Goal: Check status: Check status

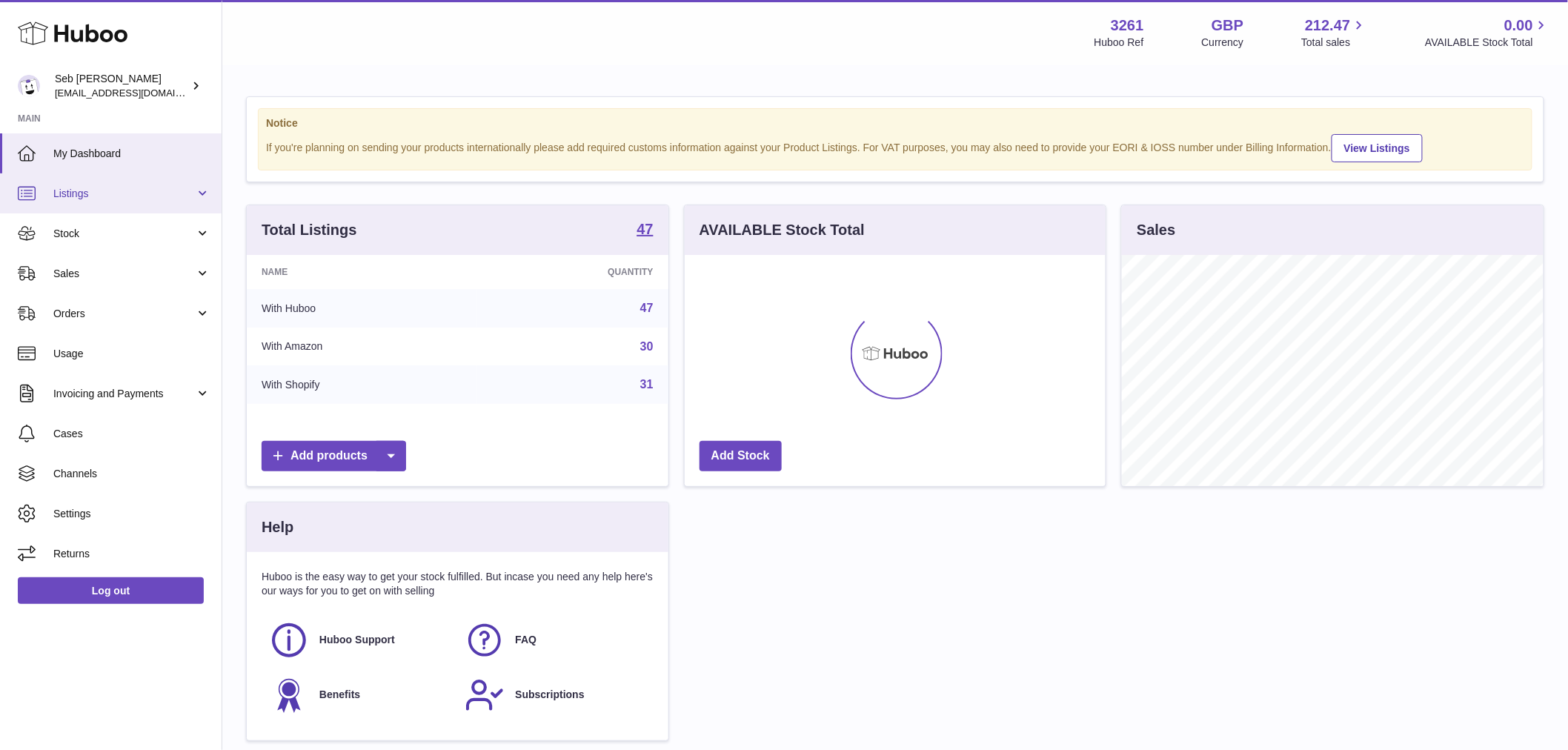
scroll to position [231, 421]
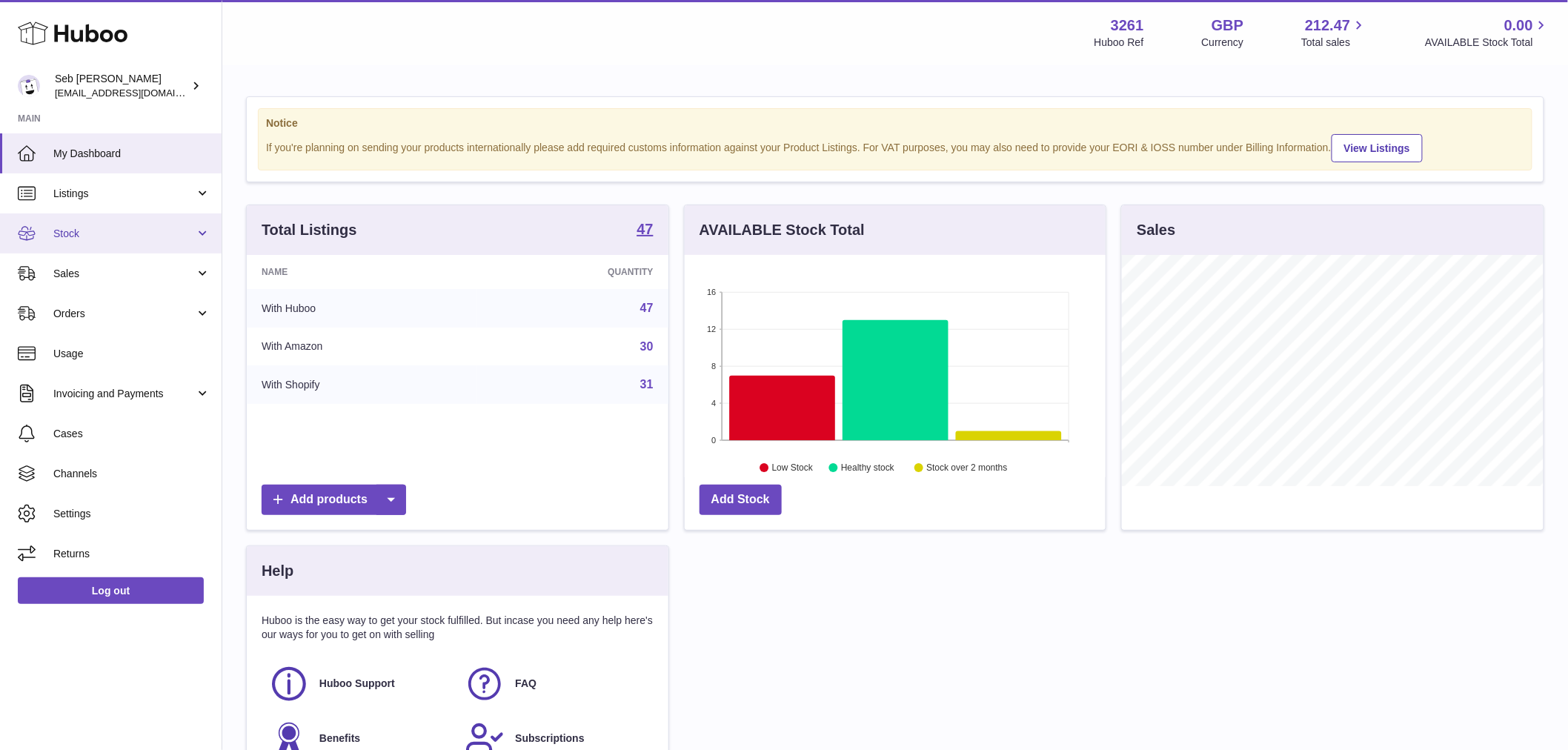
click at [114, 227] on span "Stock" at bounding box center [123, 233] width 141 height 14
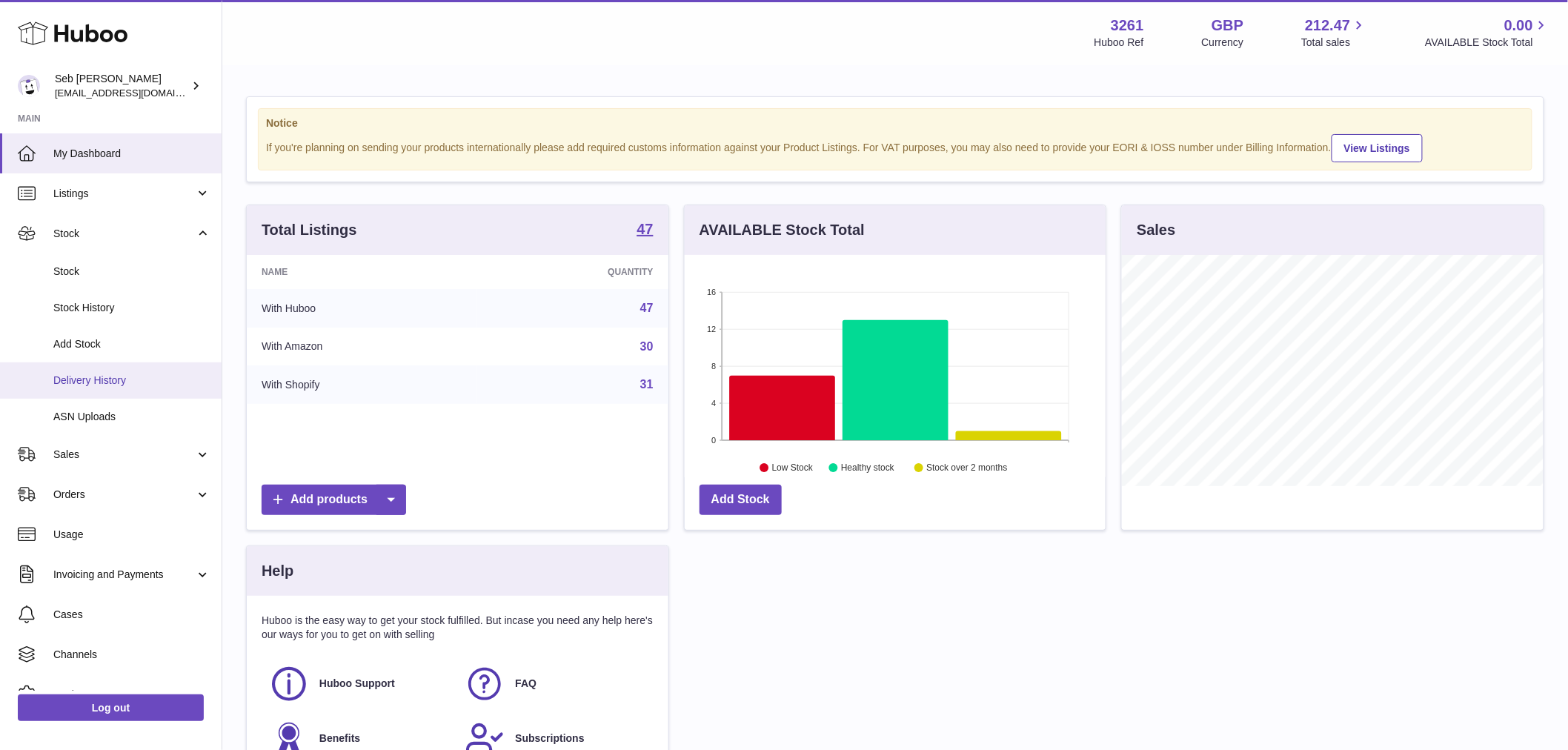
click at [98, 391] on link "Delivery History" at bounding box center [111, 380] width 221 height 36
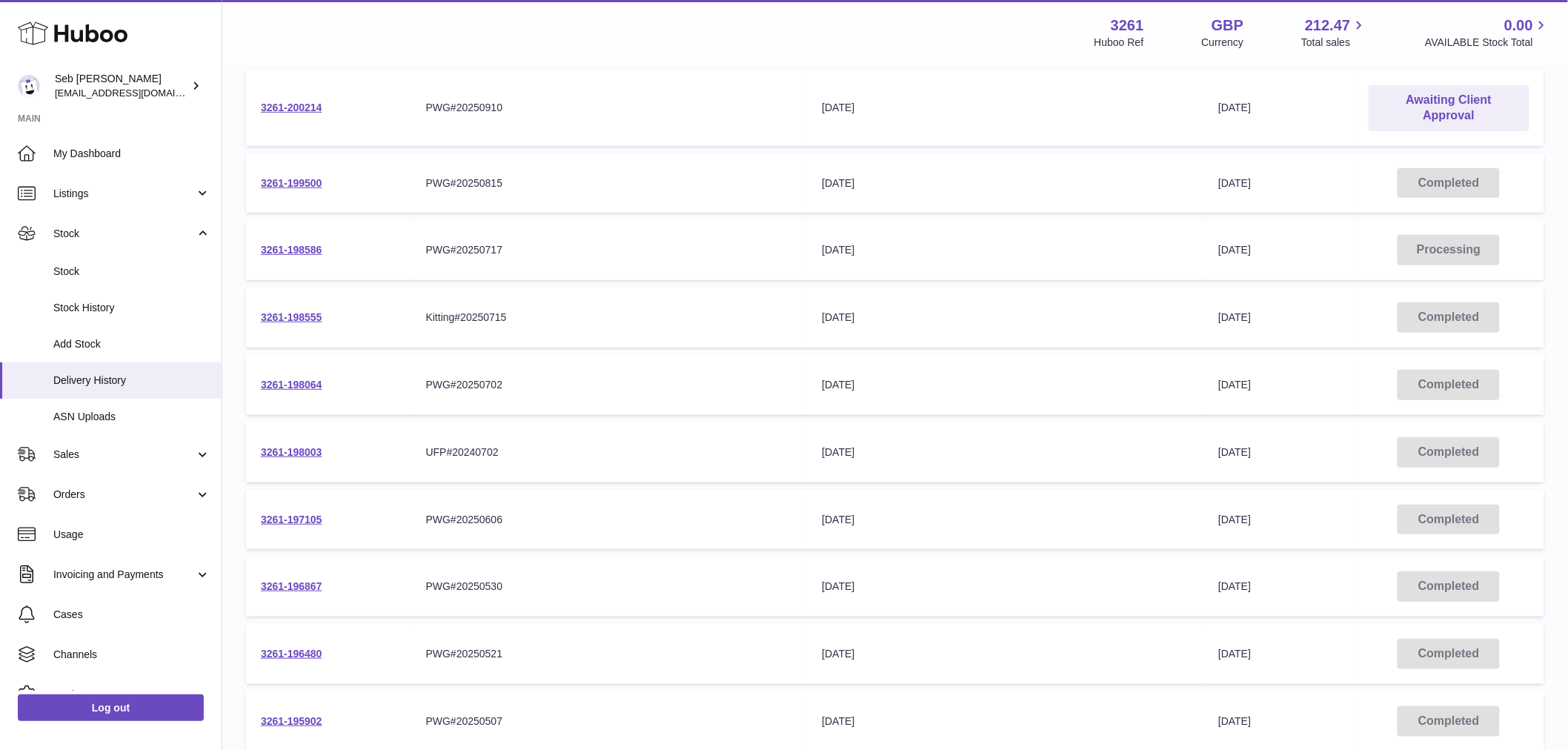
scroll to position [57, 0]
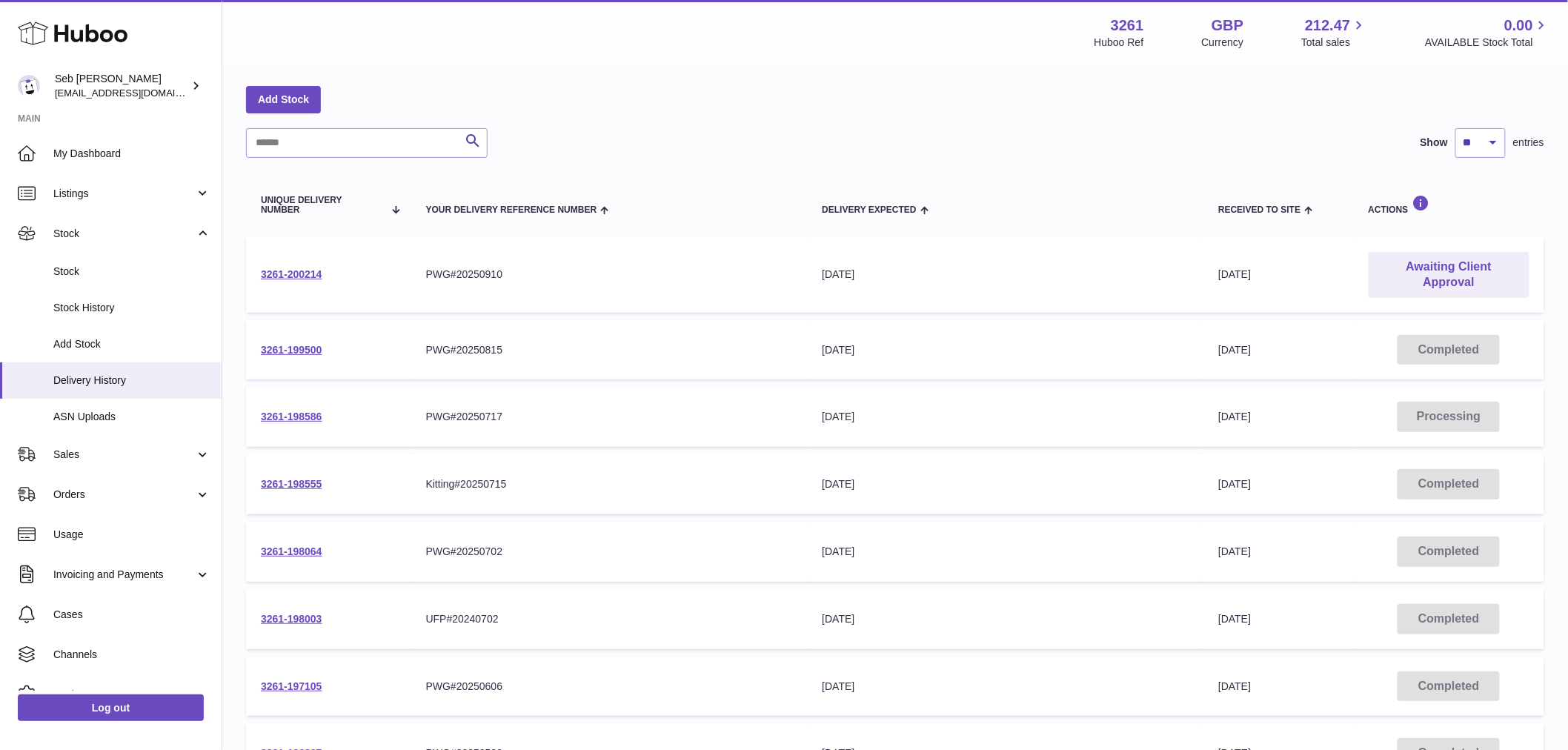
click at [936, 268] on div "[DATE]" at bounding box center [1005, 274] width 367 height 14
click at [937, 268] on div "[DATE]" at bounding box center [1005, 274] width 367 height 14
click at [886, 272] on div "[DATE]" at bounding box center [1005, 274] width 367 height 14
click at [833, 274] on div "[DATE]" at bounding box center [1005, 274] width 367 height 14
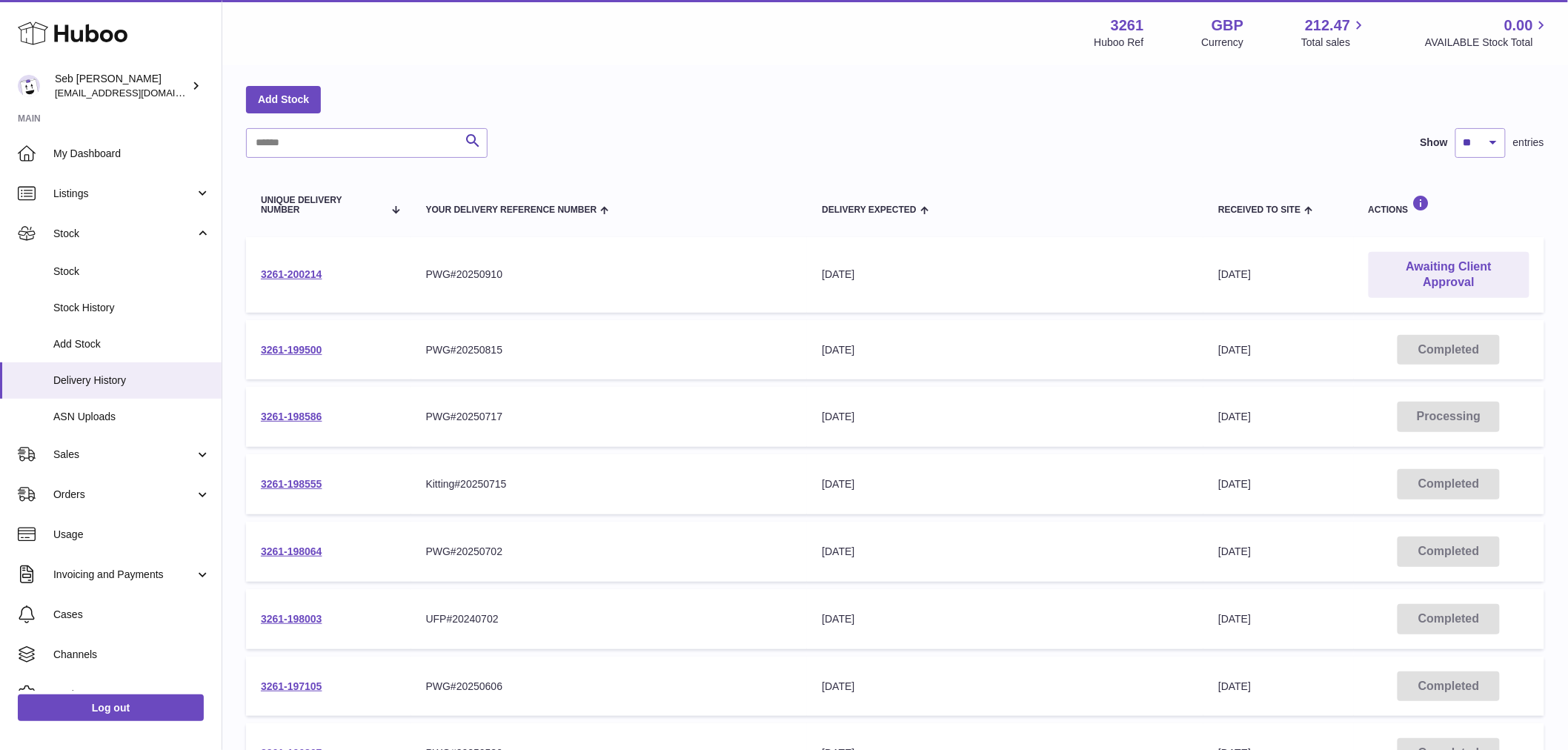
click at [833, 274] on div "[DATE]" at bounding box center [1005, 274] width 367 height 14
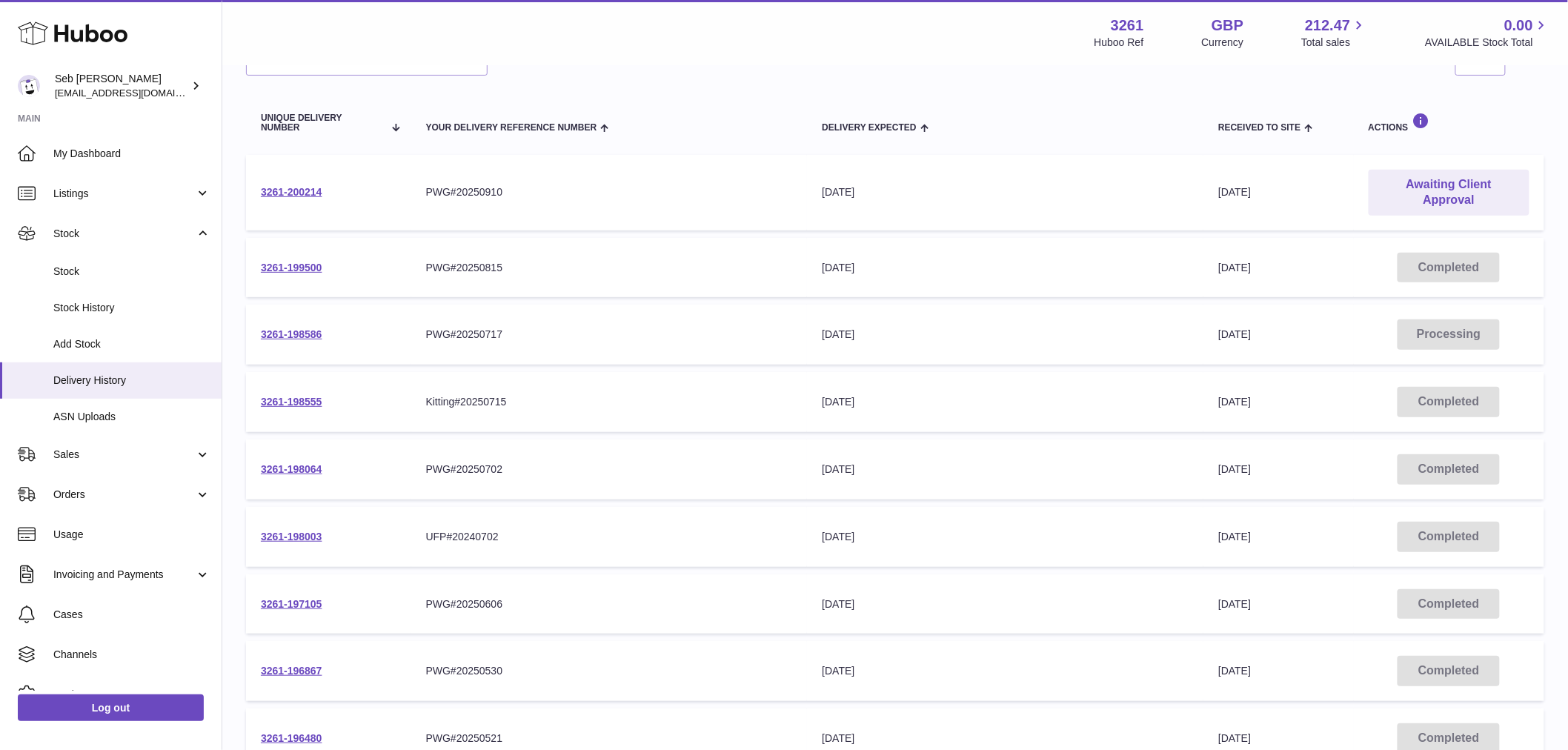
scroll to position [0, 0]
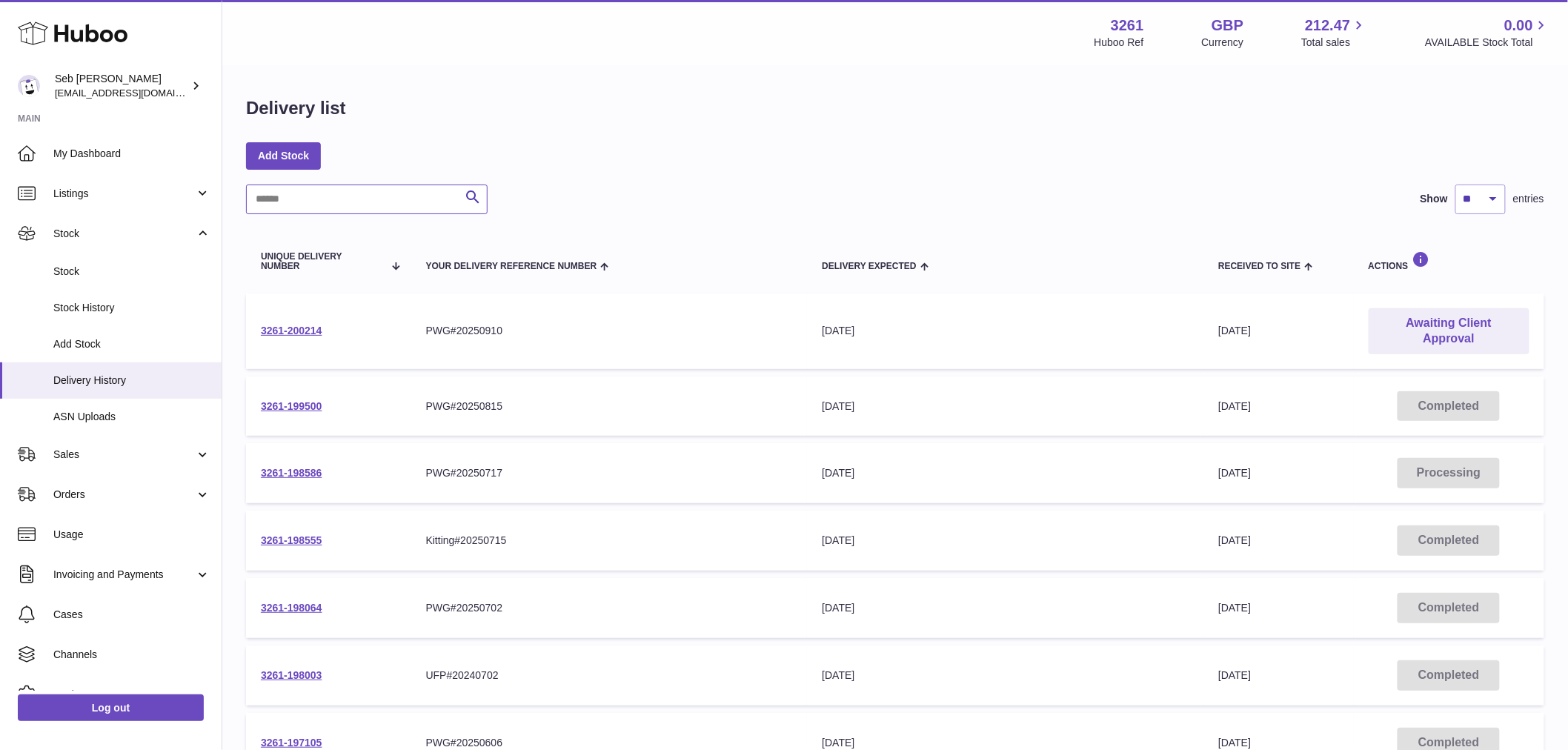
click at [358, 198] on input "text" at bounding box center [367, 199] width 242 height 30
click at [303, 328] on link "3261-200214" at bounding box center [292, 331] width 62 height 12
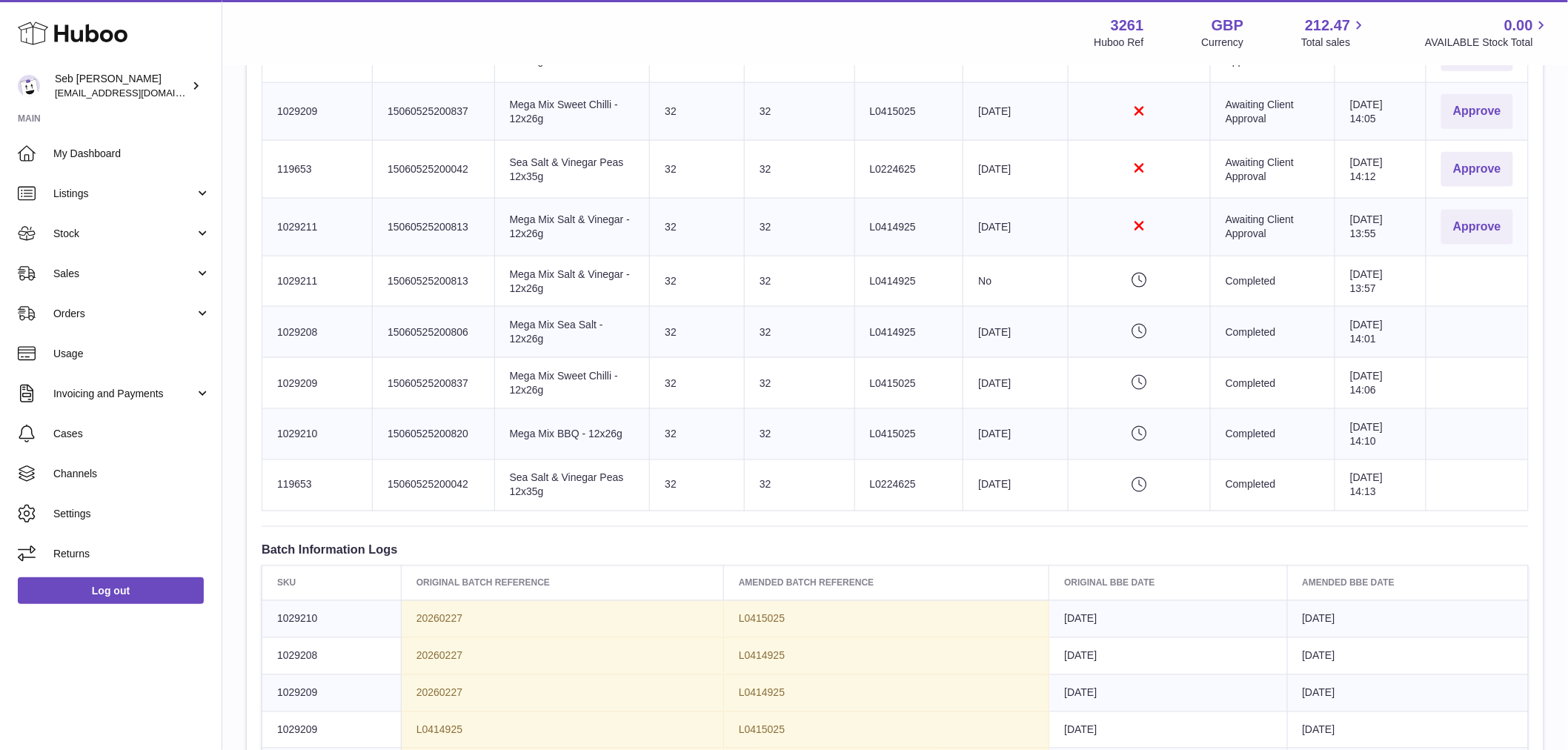
scroll to position [906, 0]
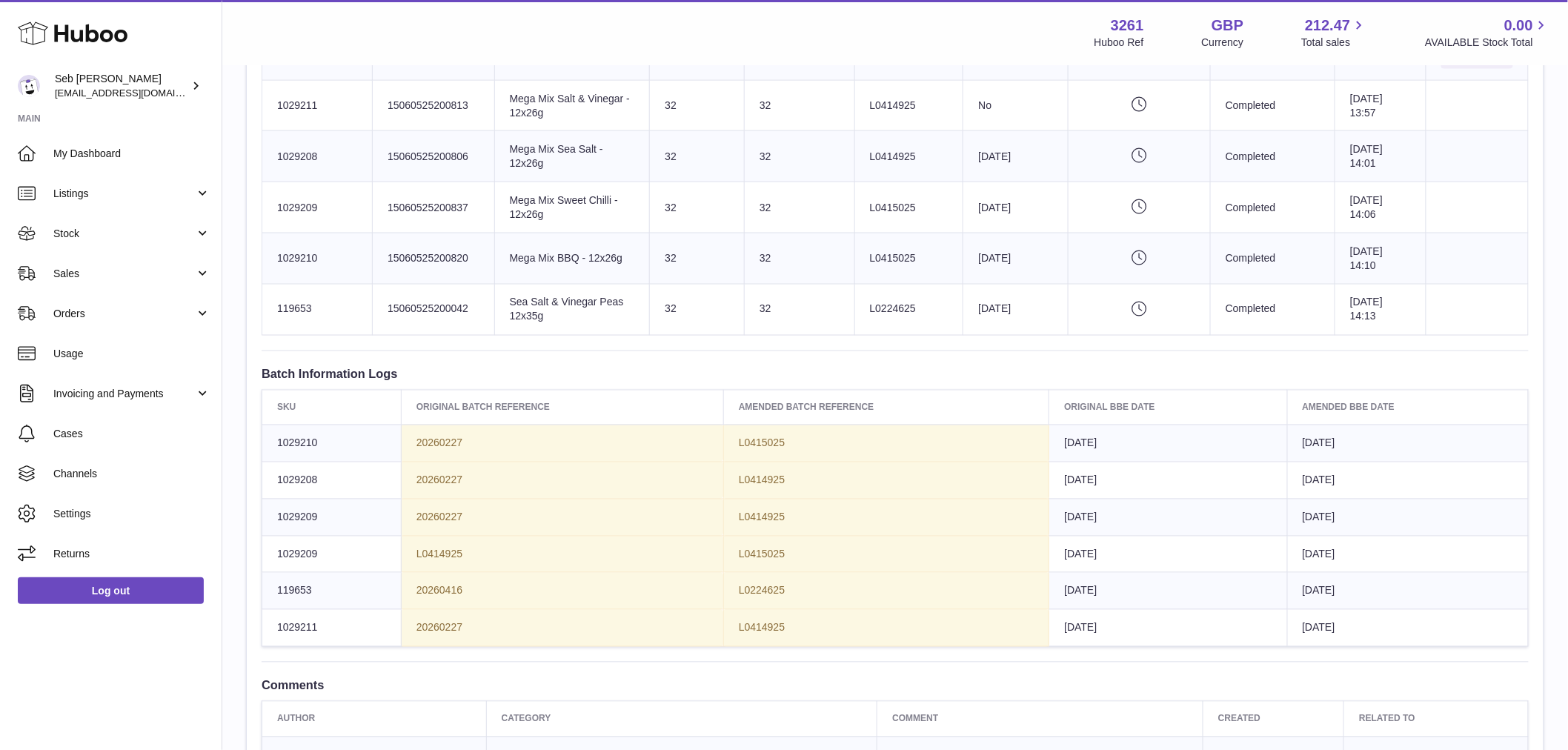
click at [583, 520] on td "20260227" at bounding box center [561, 517] width 322 height 37
click at [1102, 501] on td "2026-02-27" at bounding box center [1167, 517] width 238 height 37
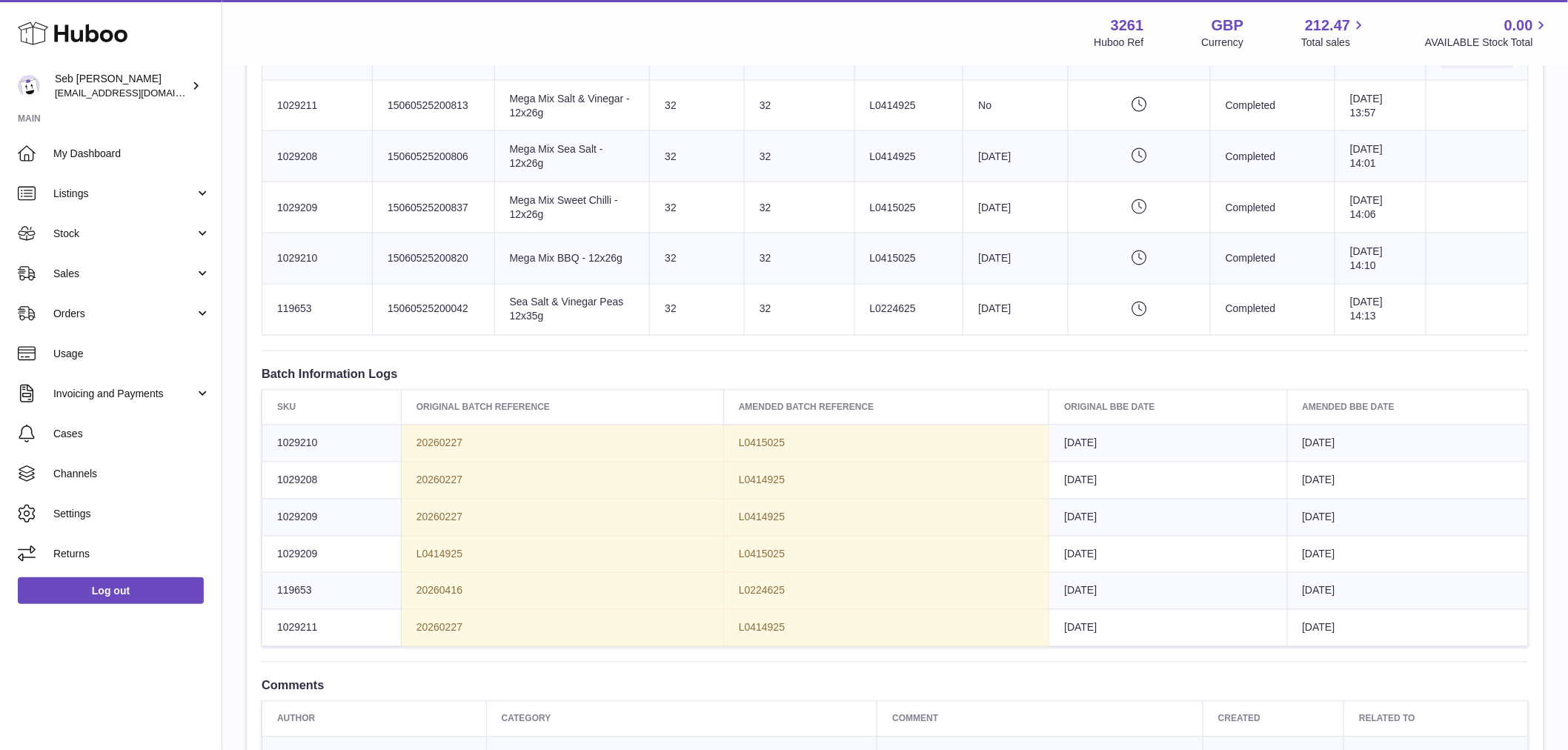
click at [1102, 501] on td "2026-02-27" at bounding box center [1167, 517] width 238 height 37
click at [1335, 447] on span "2026-02-27" at bounding box center [1319, 443] width 33 height 12
click at [1335, 447] on span "[DATE]" at bounding box center [1319, 443] width 33 height 12
click at [1335, 483] on span "[DATE]" at bounding box center [1319, 480] width 33 height 12
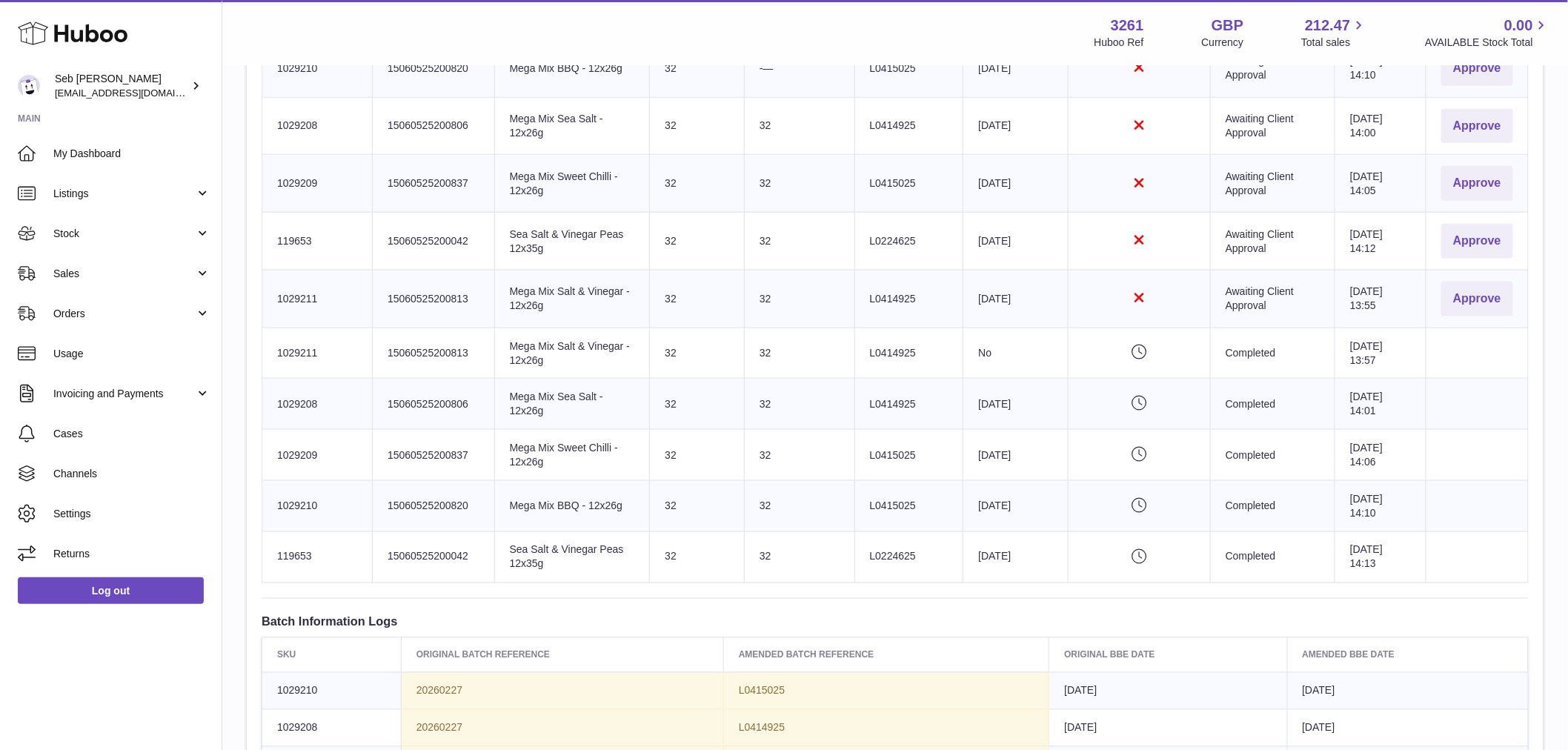
scroll to position [576, 0]
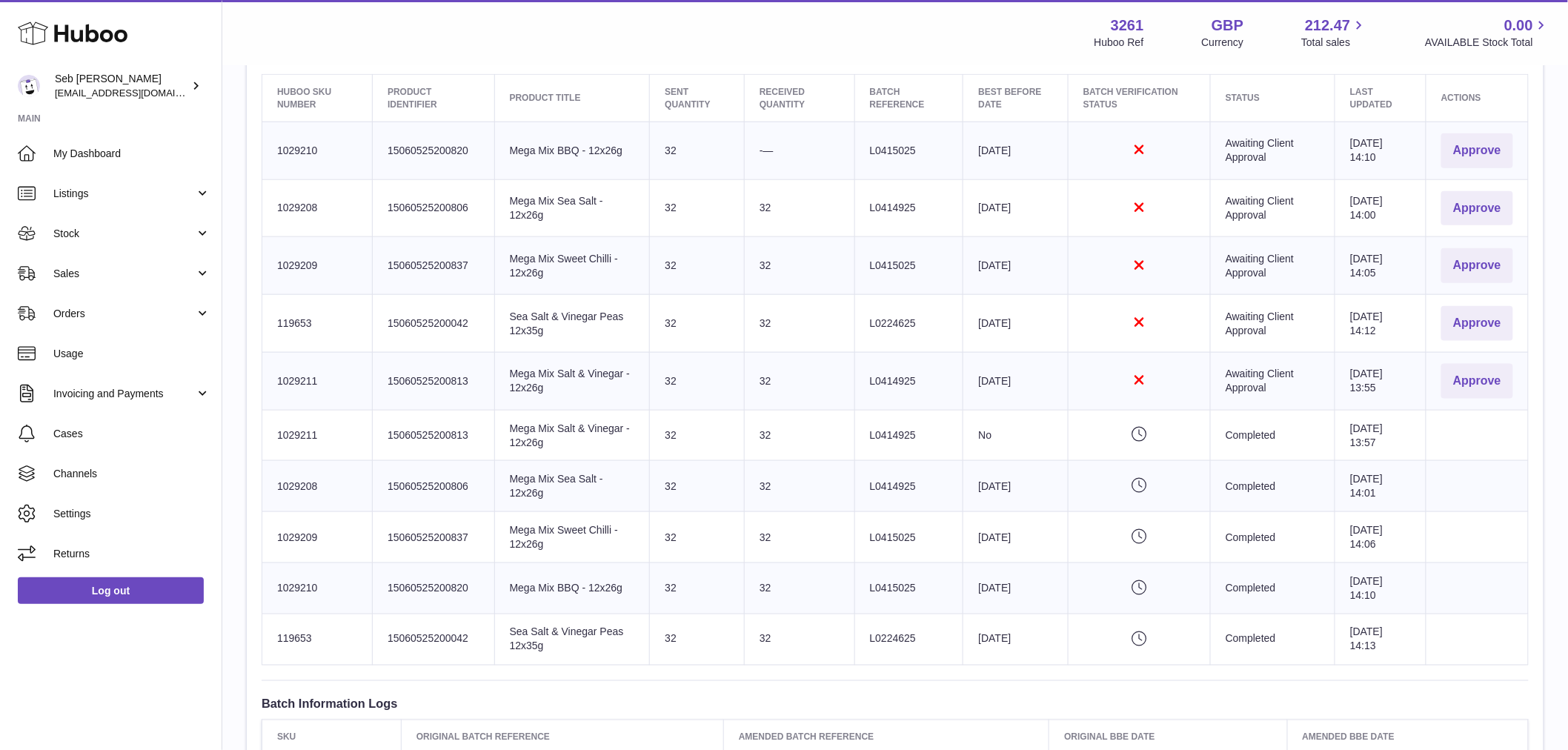
click at [981, 433] on td "Best Before Date No" at bounding box center [1015, 435] width 105 height 51
click at [1234, 554] on td "Completed" at bounding box center [1271, 538] width 124 height 51
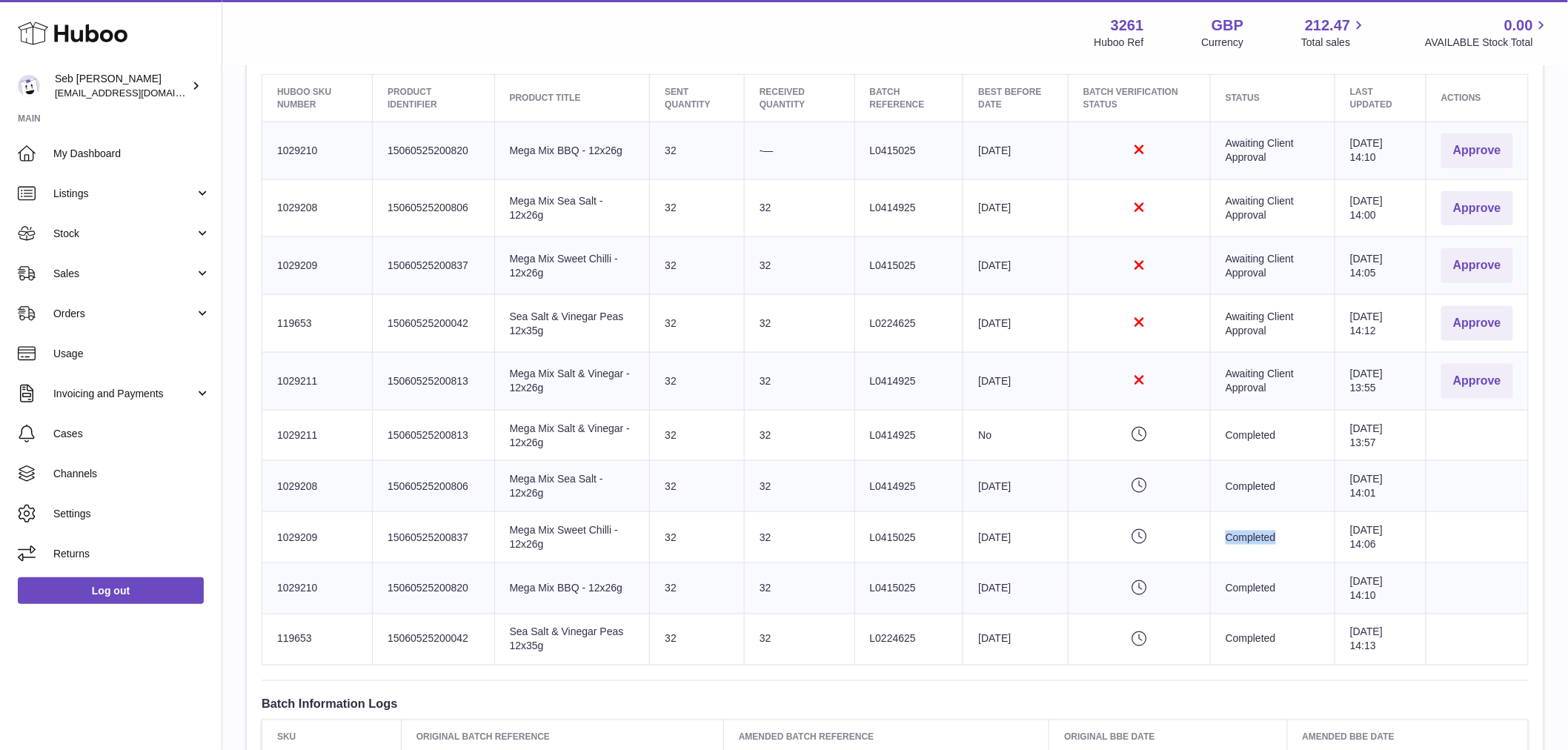
click at [1232, 554] on td "Completed" at bounding box center [1271, 538] width 124 height 51
click at [1232, 552] on td "Completed" at bounding box center [1271, 538] width 124 height 51
click at [1245, 653] on td "Completed" at bounding box center [1271, 639] width 124 height 51
drag, startPoint x: 1245, startPoint y: 653, endPoint x: 1259, endPoint y: 649, distance: 14.6
click at [1245, 655] on td "Completed" at bounding box center [1271, 639] width 124 height 51
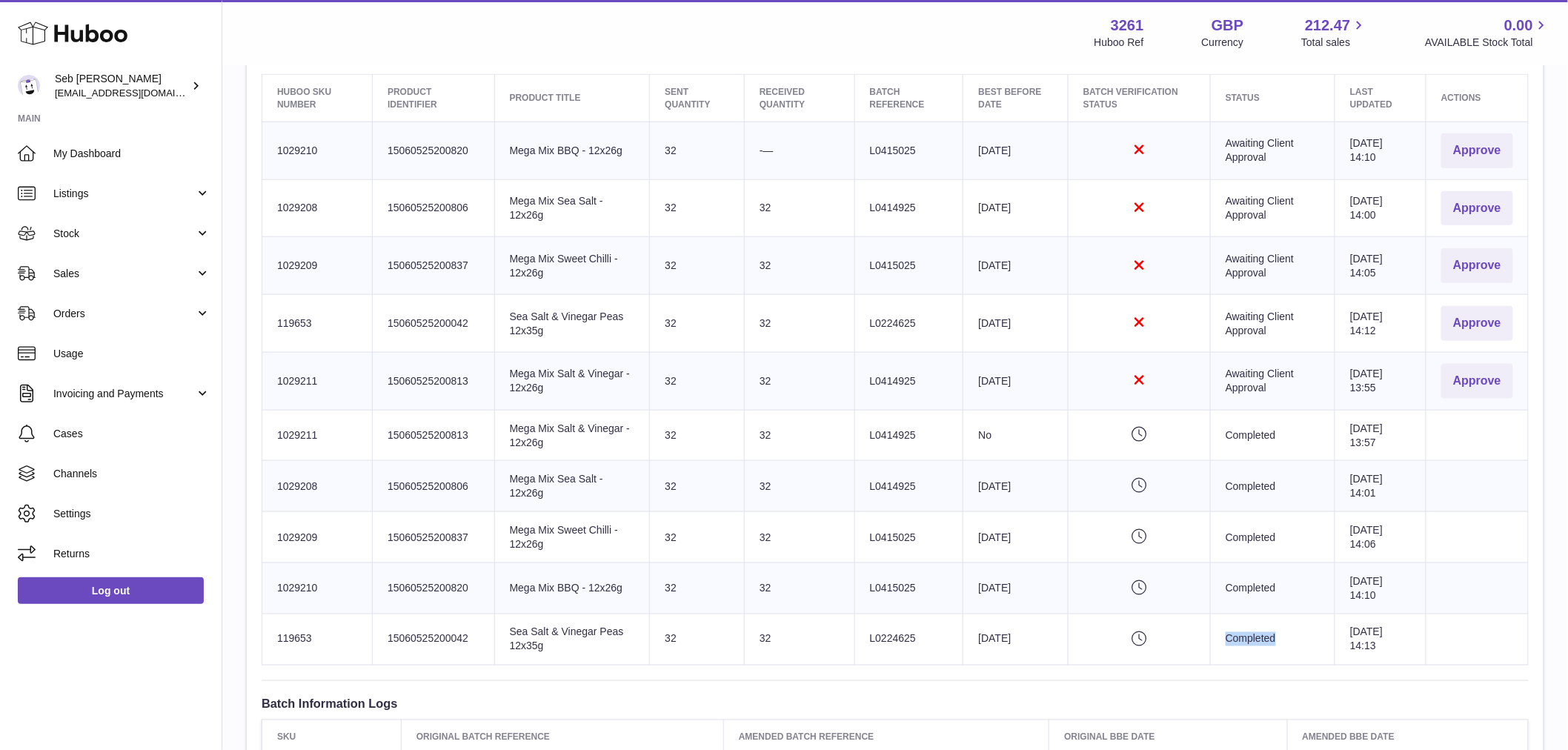
click at [1259, 649] on td "Completed" at bounding box center [1271, 639] width 124 height 51
click at [1223, 638] on td "Completed" at bounding box center [1271, 639] width 124 height 51
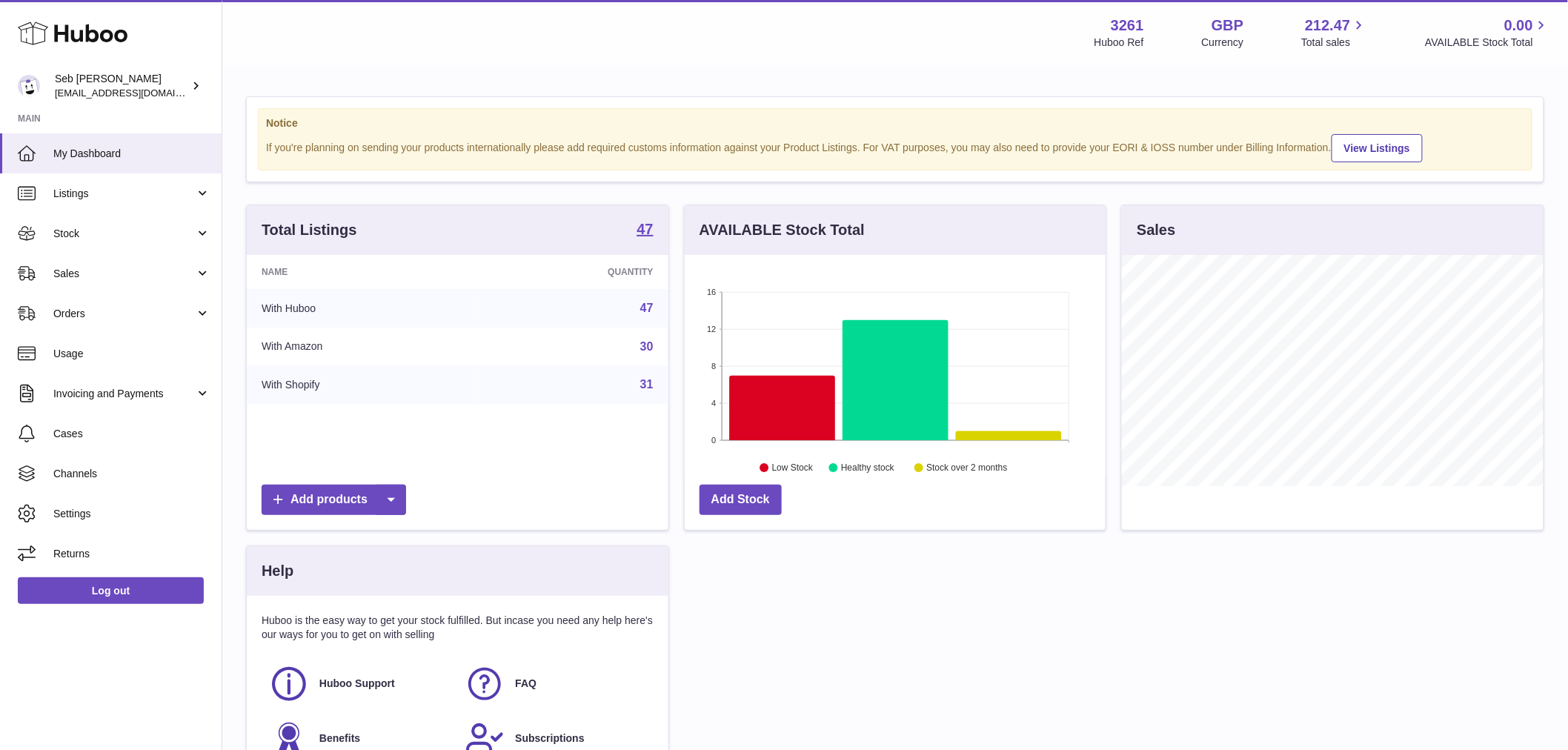
scroll to position [231, 421]
drag, startPoint x: 86, startPoint y: 231, endPoint x: 93, endPoint y: 249, distance: 19.3
click at [86, 231] on span "Stock" at bounding box center [123, 233] width 141 height 14
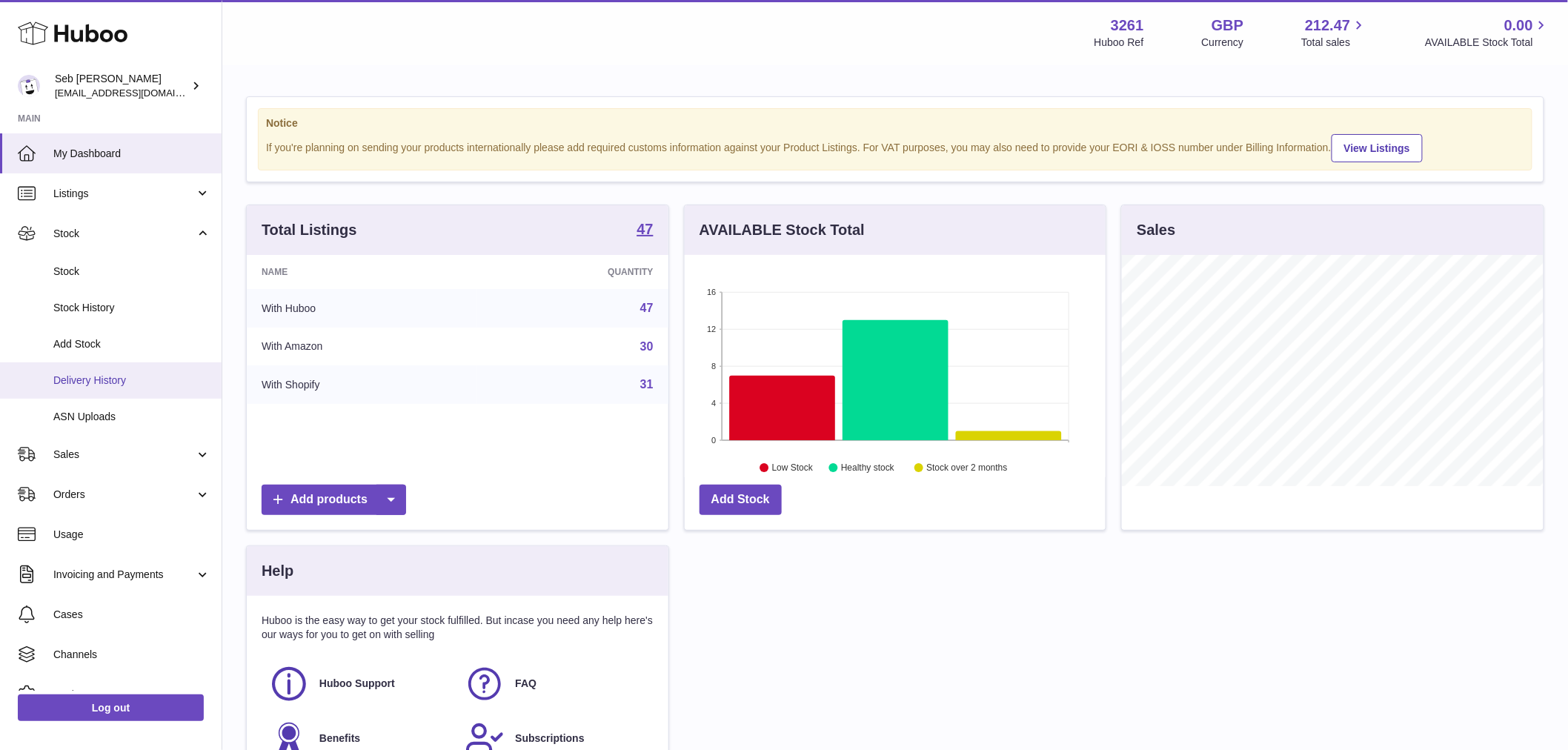
click at [96, 378] on span "Delivery History" at bounding box center [132, 380] width 157 height 14
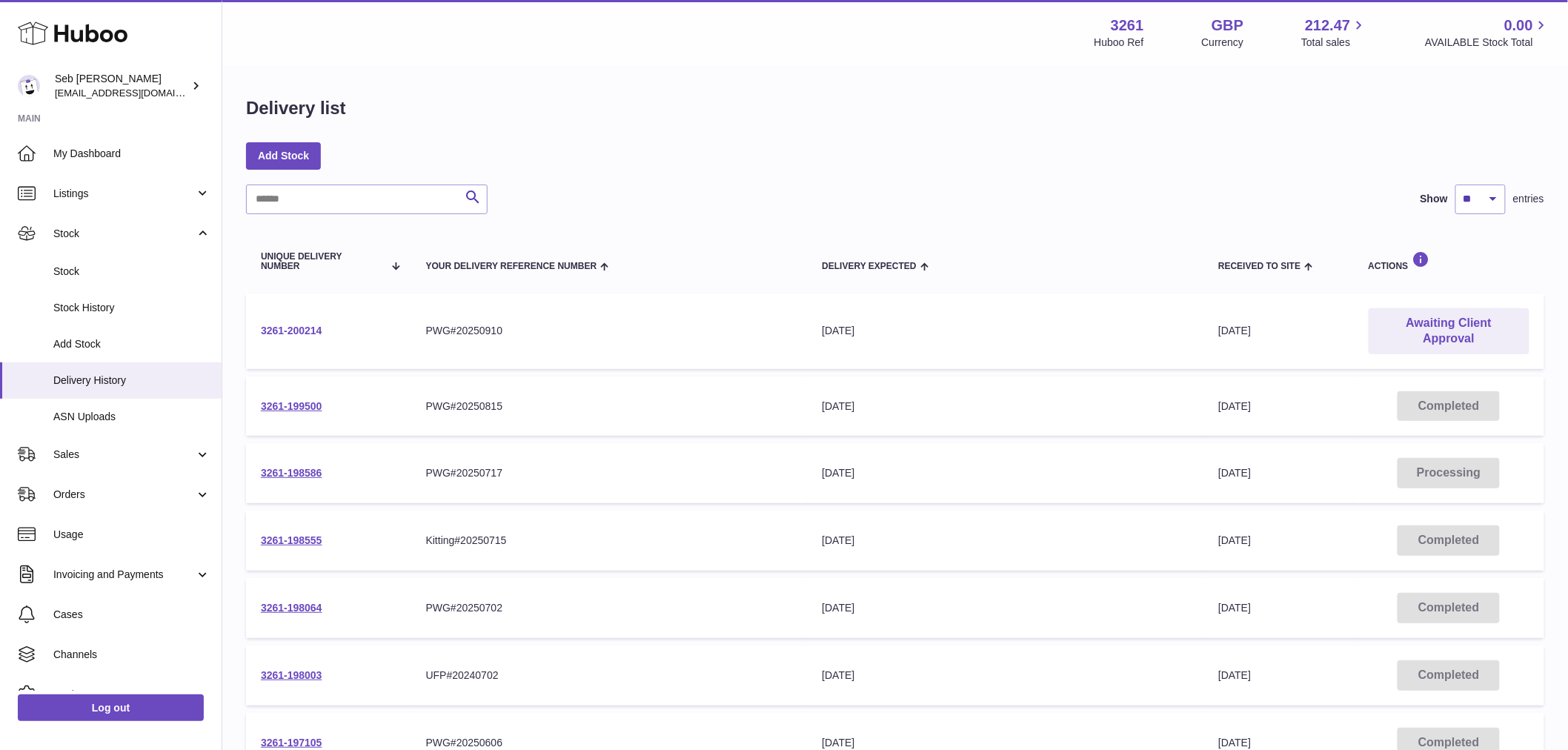
click at [287, 331] on link "3261-200214" at bounding box center [292, 331] width 62 height 12
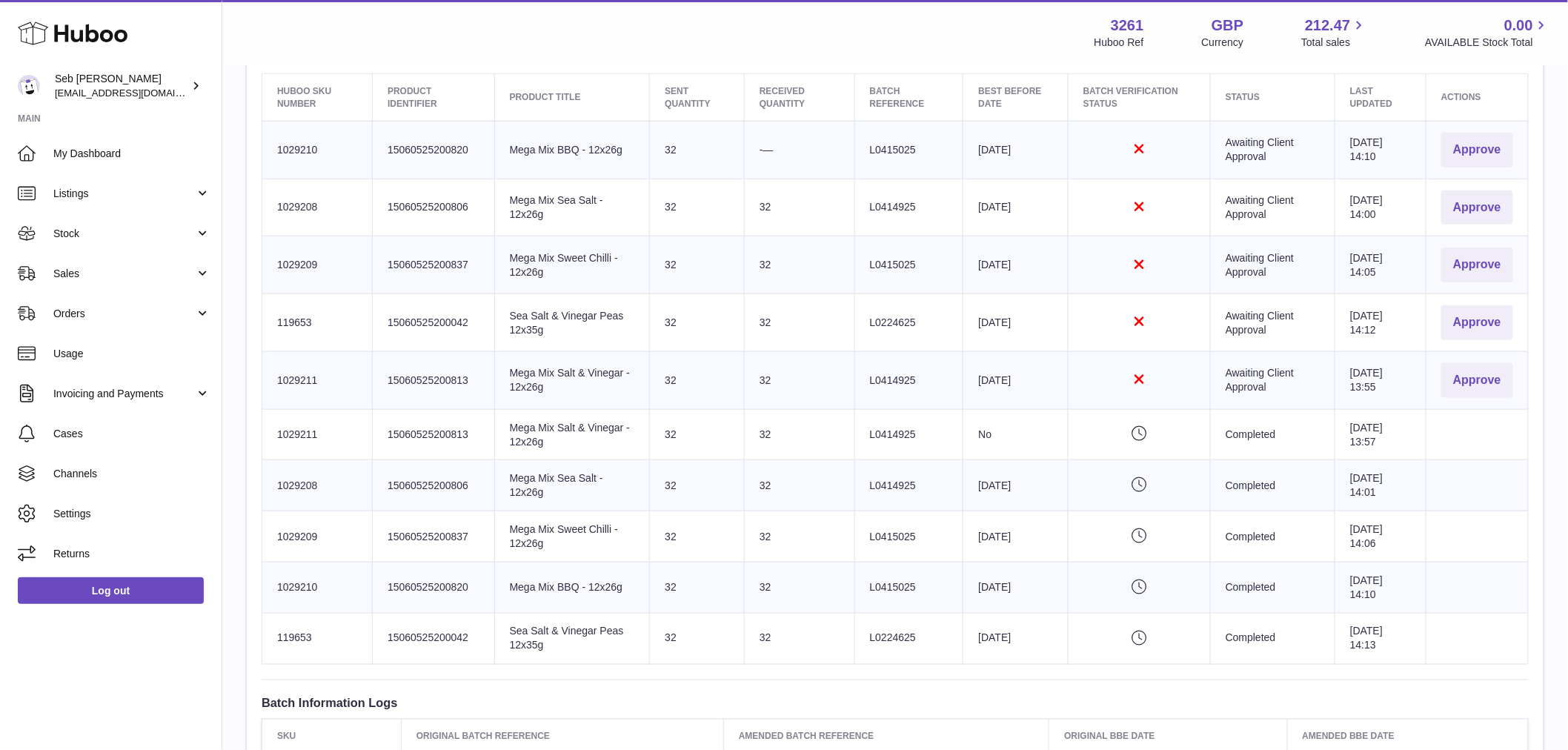
scroll to position [576, 0]
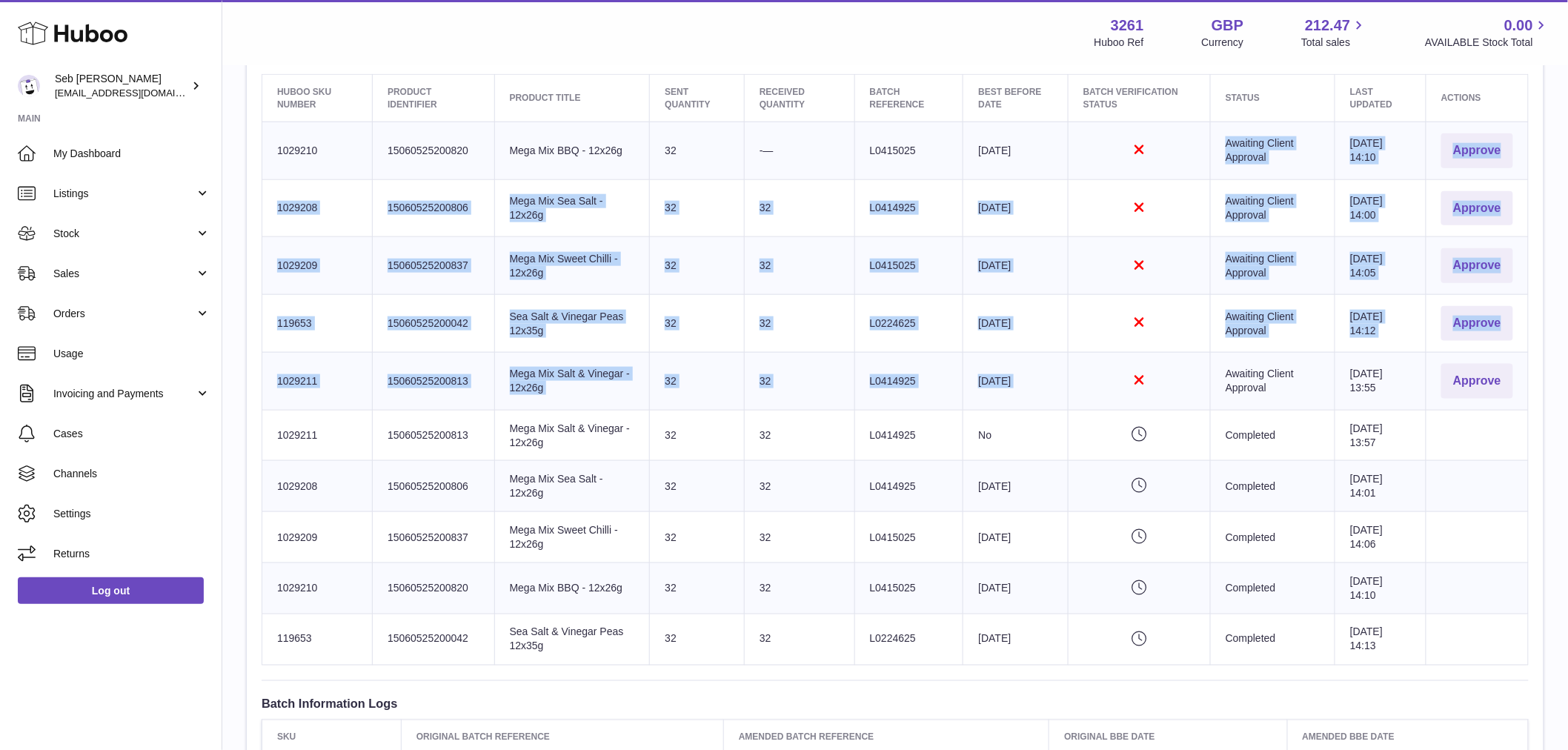
drag, startPoint x: 1097, startPoint y: 384, endPoint x: 1093, endPoint y: 142, distance: 242.0
click at [1093, 142] on tbody "Huboo SKU Number 1029210 Client Identifier 15060525200820 Product title Mega Mi…" at bounding box center [895, 393] width 1266 height 543
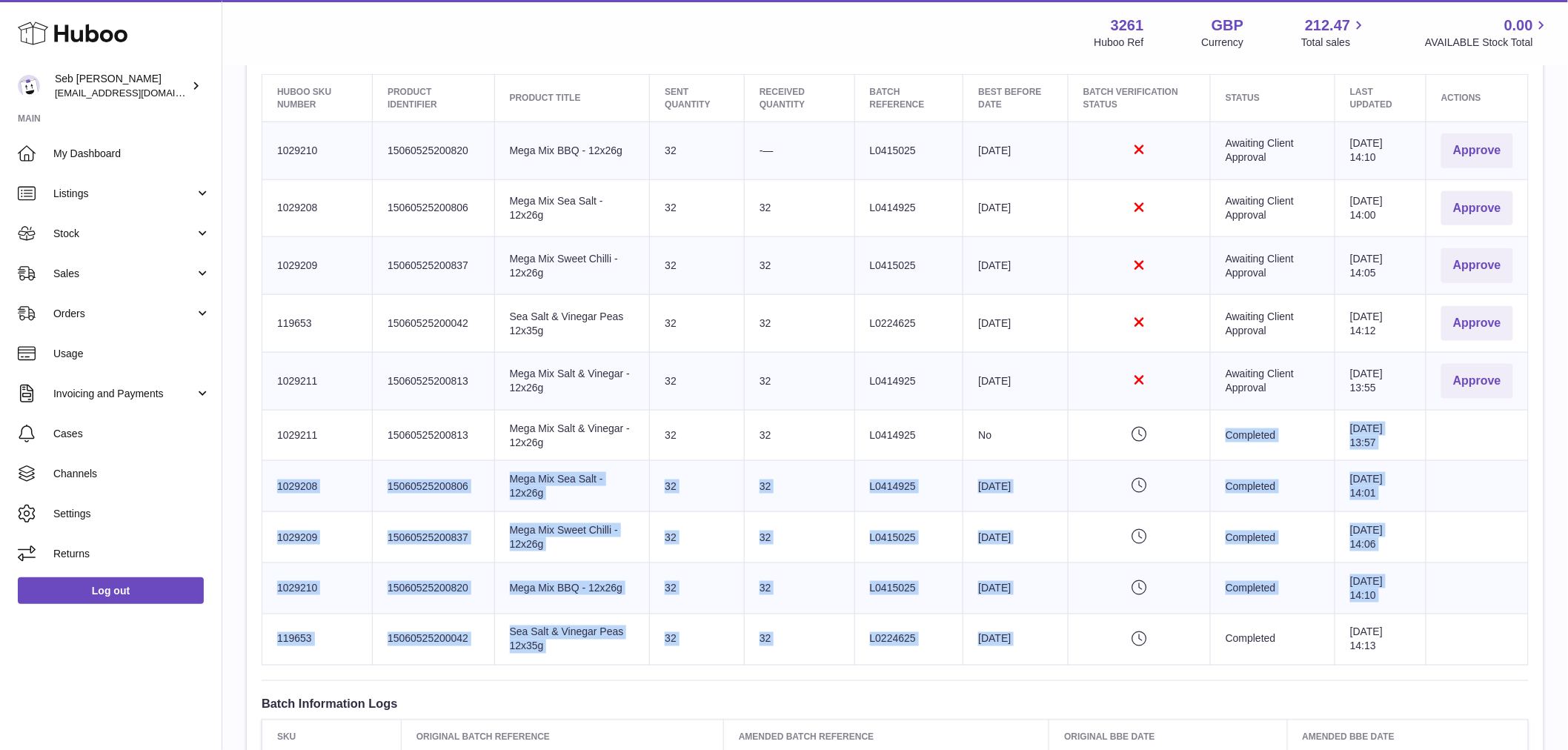
drag, startPoint x: 1095, startPoint y: 411, endPoint x: 1101, endPoint y: 661, distance: 250.1
click at [1101, 661] on tbody "Huboo SKU Number 1029210 Client Identifier 15060525200820 Product title Mega Mi…" at bounding box center [895, 393] width 1266 height 543
click at [1503, 513] on td "Actions" at bounding box center [1477, 538] width 102 height 51
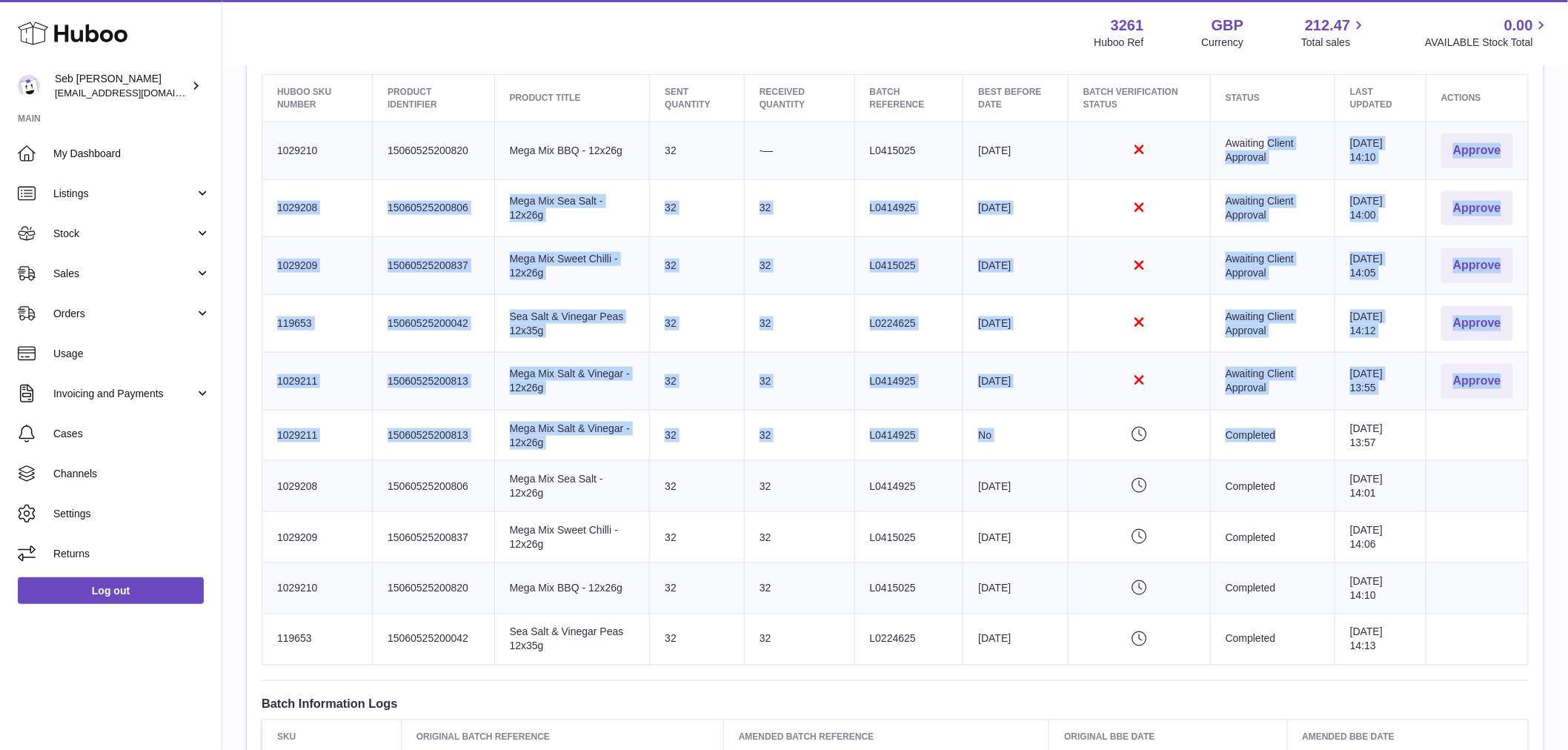
drag, startPoint x: 1243, startPoint y: 141, endPoint x: 1250, endPoint y: 411, distance: 270.1
click at [1250, 411] on tbody "Huboo SKU Number 1029210 Client Identifier 15060525200820 Product title Mega Mi…" at bounding box center [895, 393] width 1266 height 543
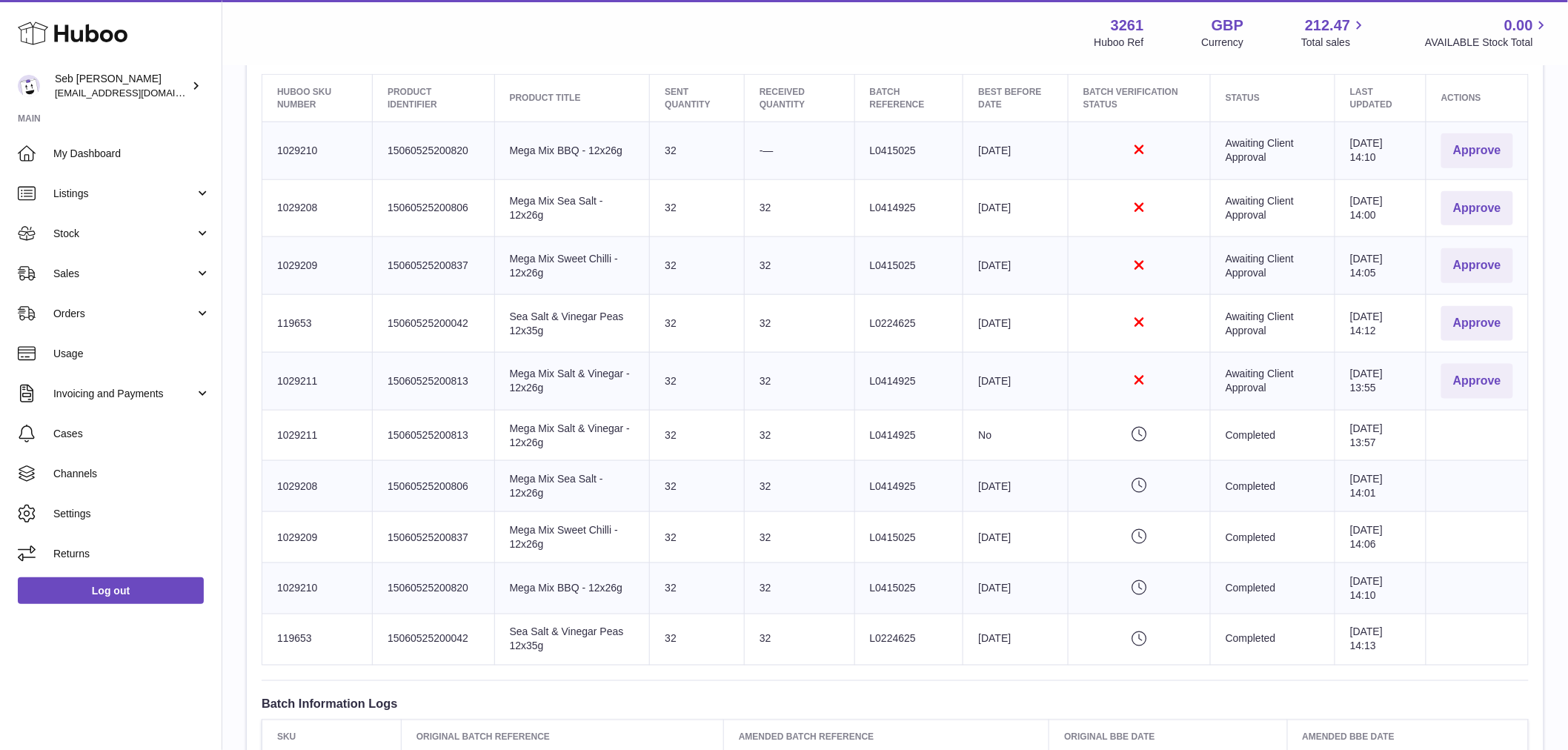
click at [1254, 495] on td "Completed" at bounding box center [1271, 486] width 124 height 51
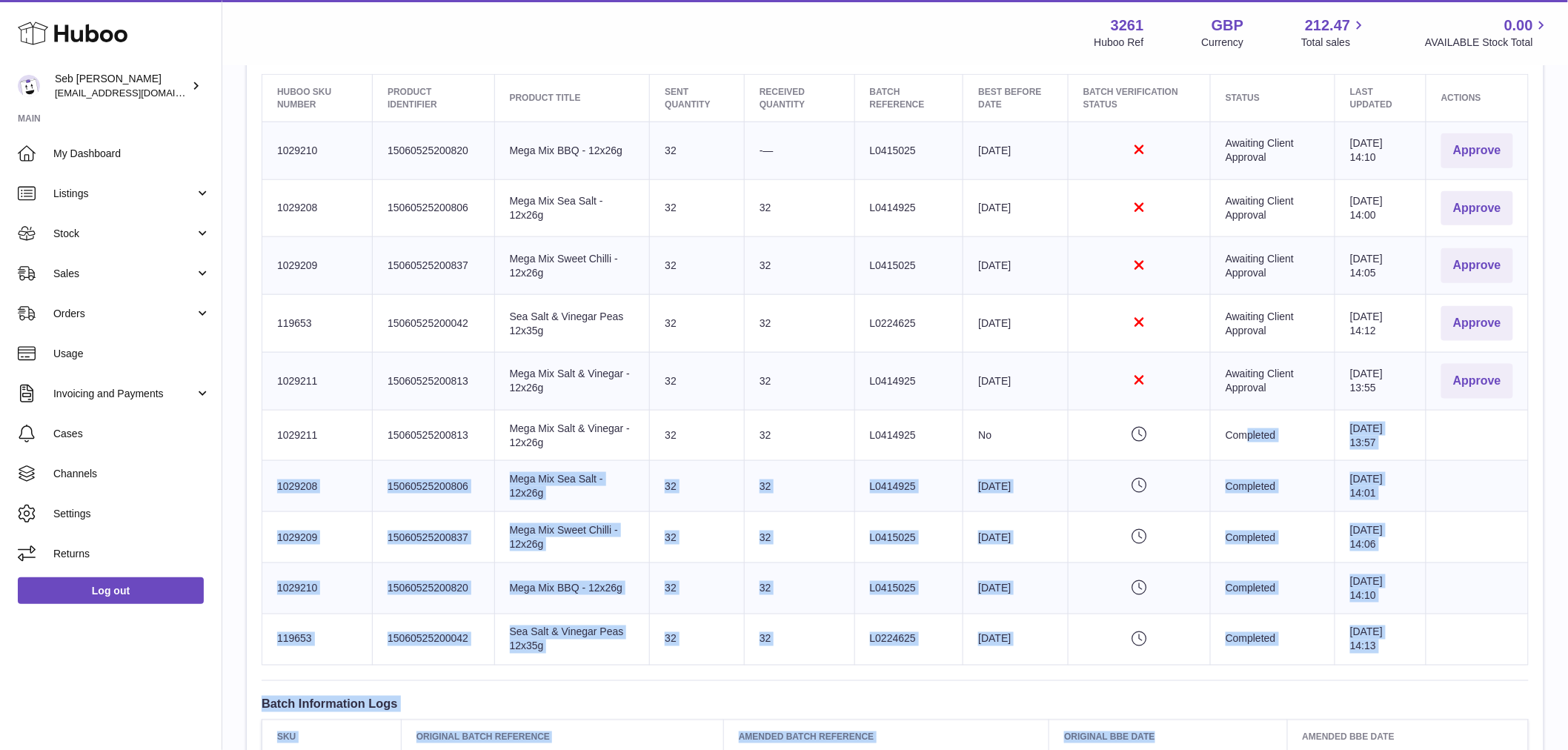
drag, startPoint x: 1216, startPoint y: 423, endPoint x: 1212, endPoint y: 724, distance: 301.0
click at [1212, 724] on div "Site Info: 3261-200214 Unit 2 More Plus Central Park Hudson Ave Severn Beach BS…" at bounding box center [895, 364] width 1297 height 1588
click at [1398, 631] on td "[DATE] 14:13" at bounding box center [1380, 639] width 91 height 51
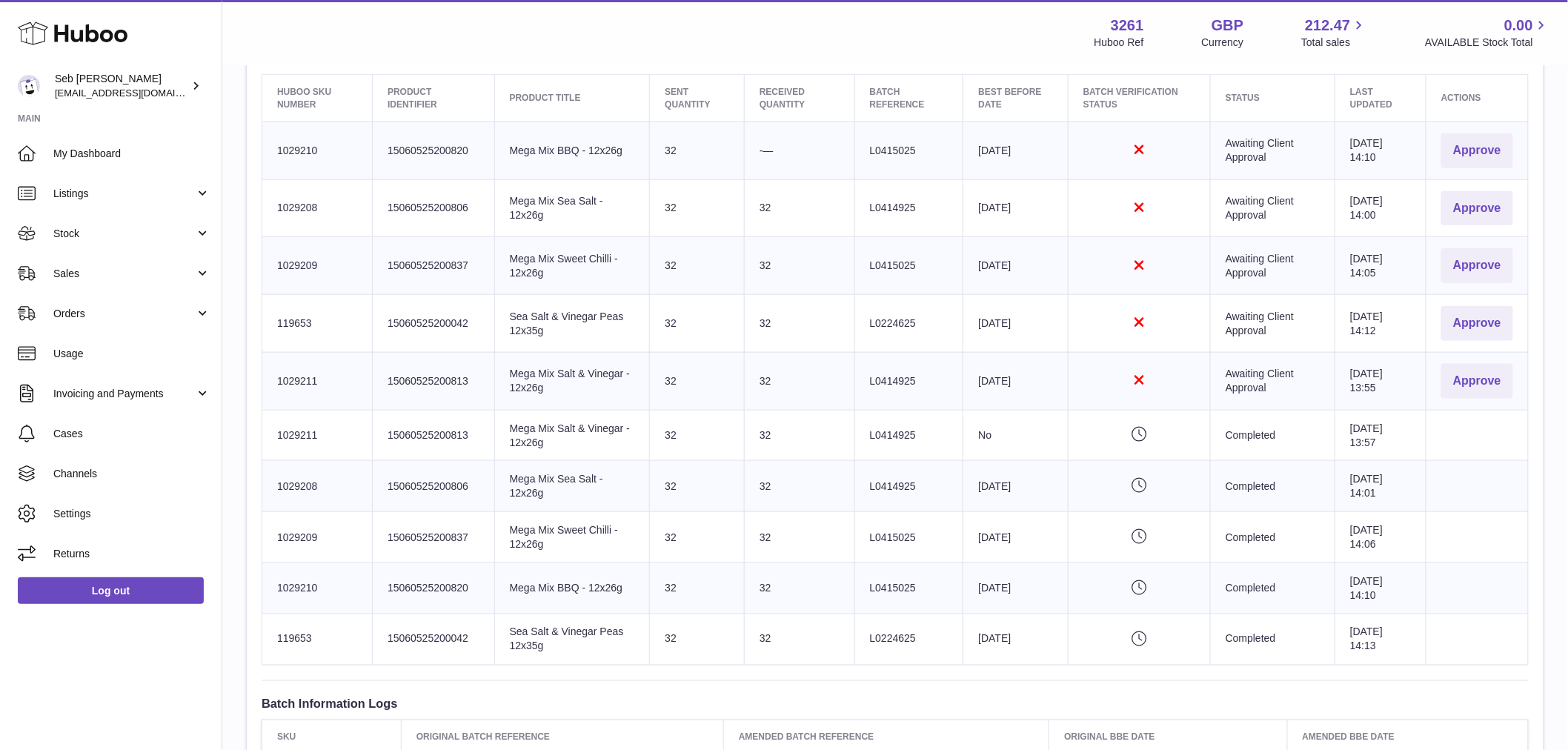
click at [558, 152] on td "Product title Mega Mix BBQ - 12x26g" at bounding box center [572, 151] width 156 height 57
click at [609, 585] on td "Product title Mega Mix BBQ - 12x26g" at bounding box center [572, 589] width 156 height 51
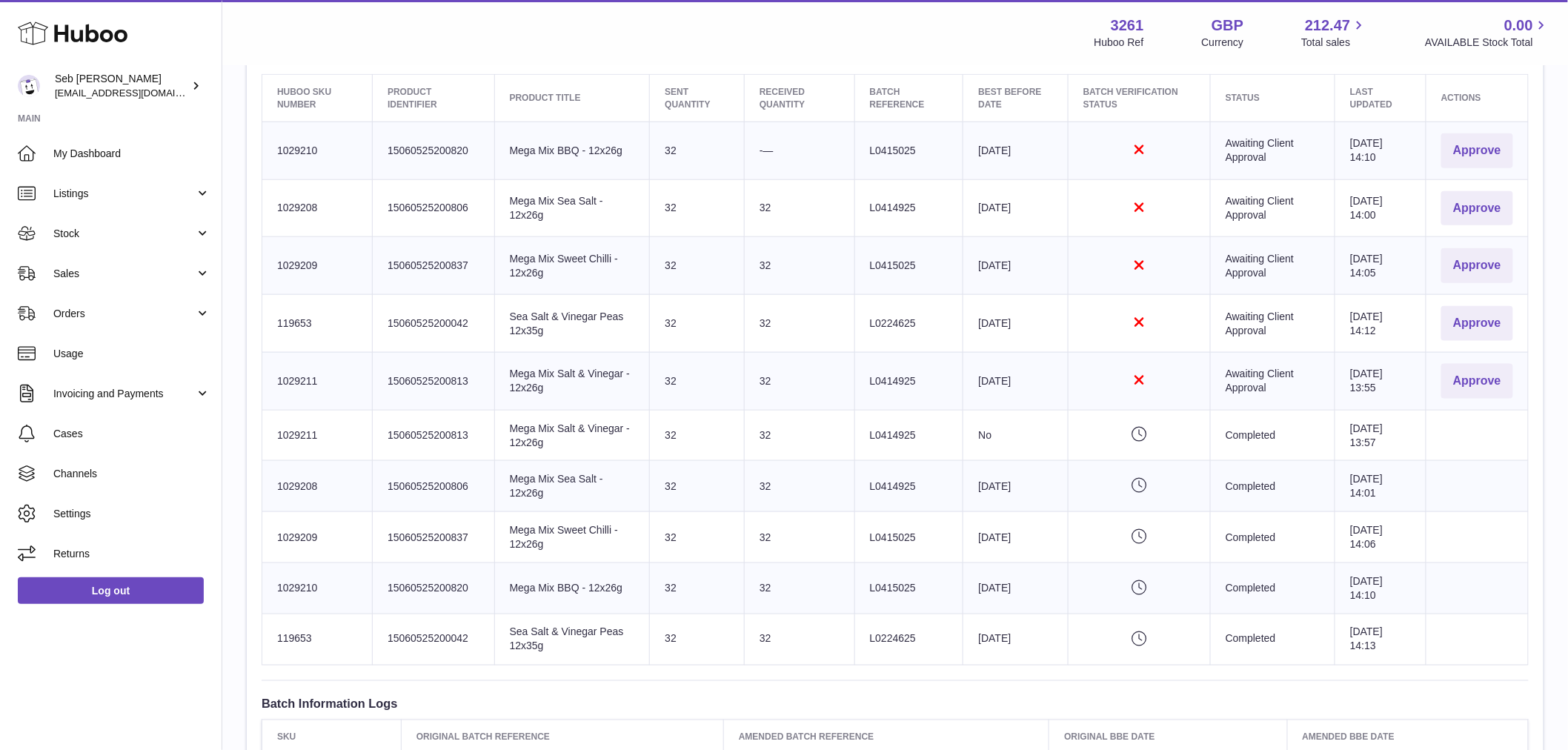
click at [609, 585] on td "Product title Mega Mix BBQ - 12x26g" at bounding box center [572, 589] width 156 height 51
click at [897, 583] on td "Batch Reference L0415025" at bounding box center [909, 589] width 109 height 51
click at [895, 584] on td "Batch Reference L0415025" at bounding box center [909, 589] width 109 height 51
click at [1009, 589] on td "Best Before Date 2026-02-27" at bounding box center [1015, 589] width 105 height 51
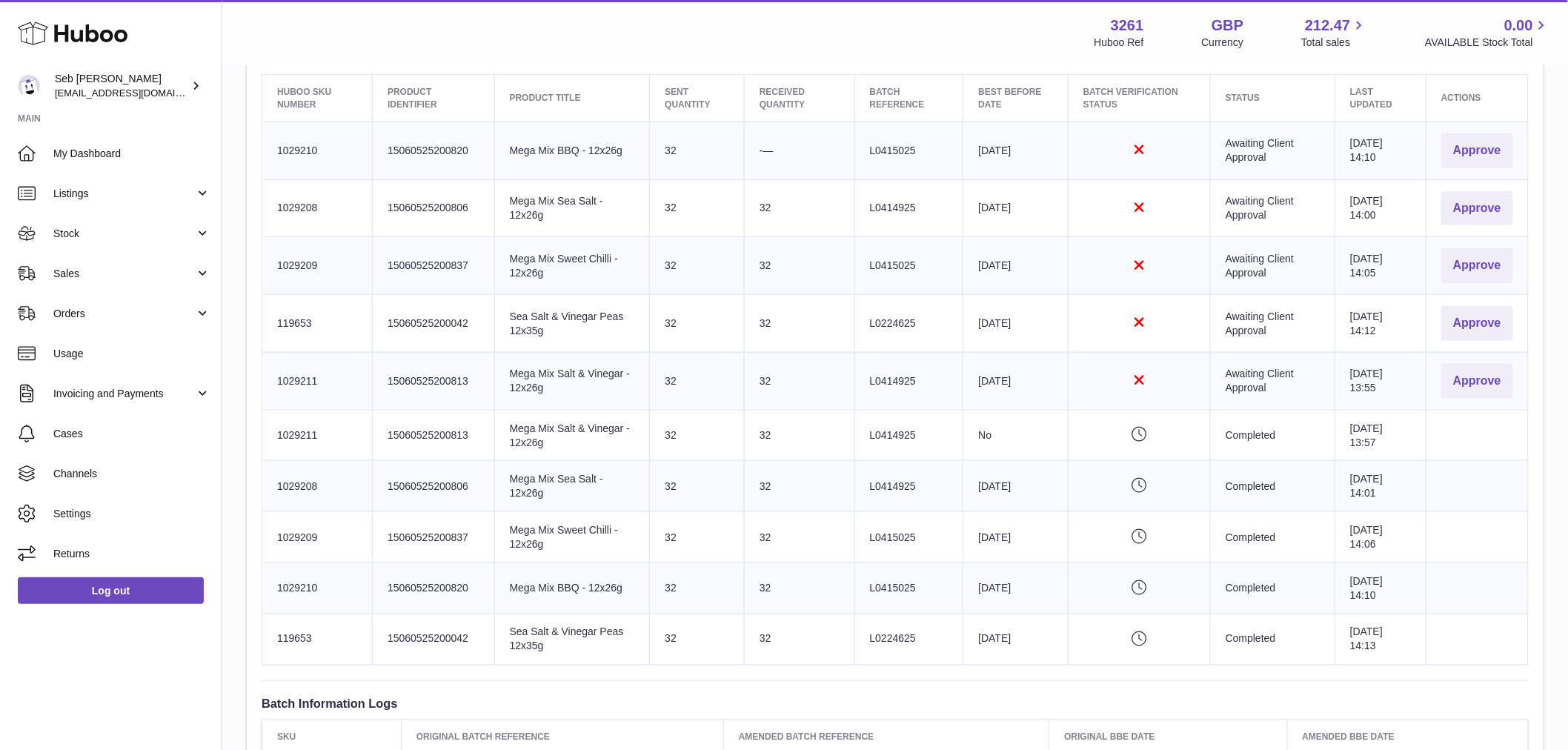
click at [1012, 587] on td "Best Before Date 2026-02-27" at bounding box center [1015, 589] width 105 height 51
click at [1013, 588] on td "Best Before Date 2026-02-27" at bounding box center [1015, 589] width 105 height 51
drag, startPoint x: 278, startPoint y: 400, endPoint x: 1358, endPoint y: 391, distance: 1080.0
click at [1358, 391] on tr "Huboo SKU Number 1029211 Client Identifier 15060525200813 Product title Mega Mi…" at bounding box center [895, 380] width 1266 height 57
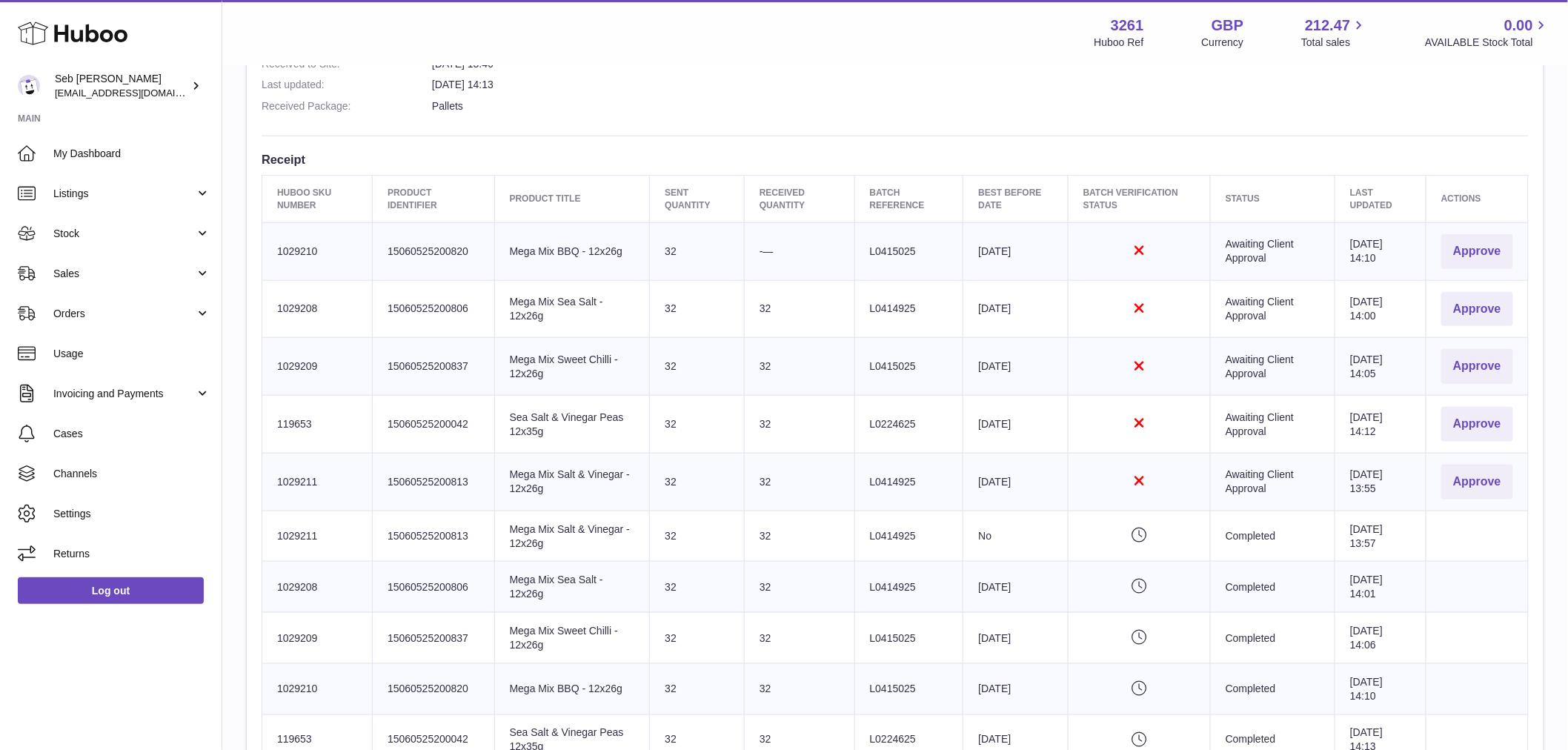
scroll to position [411, 0]
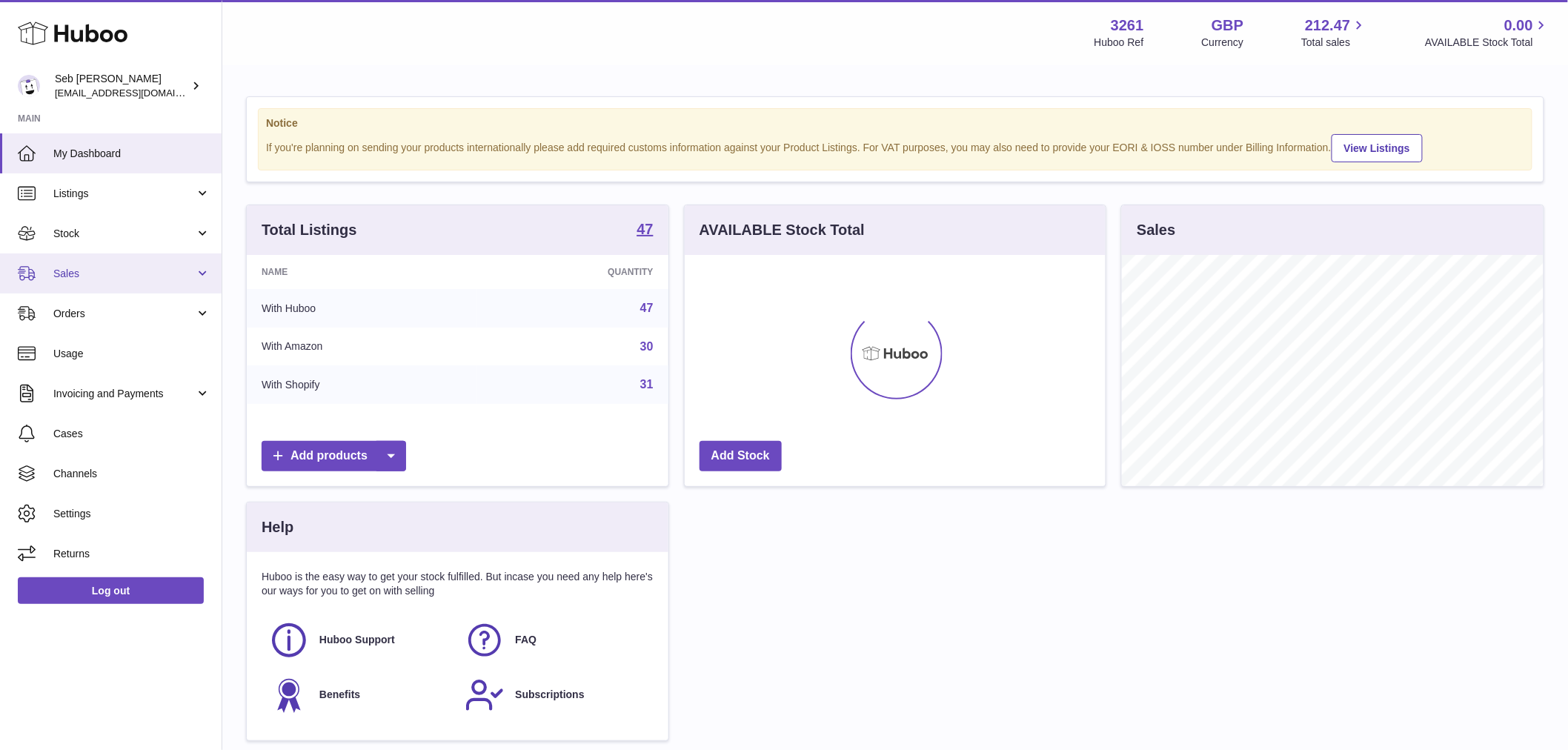
scroll to position [231, 421]
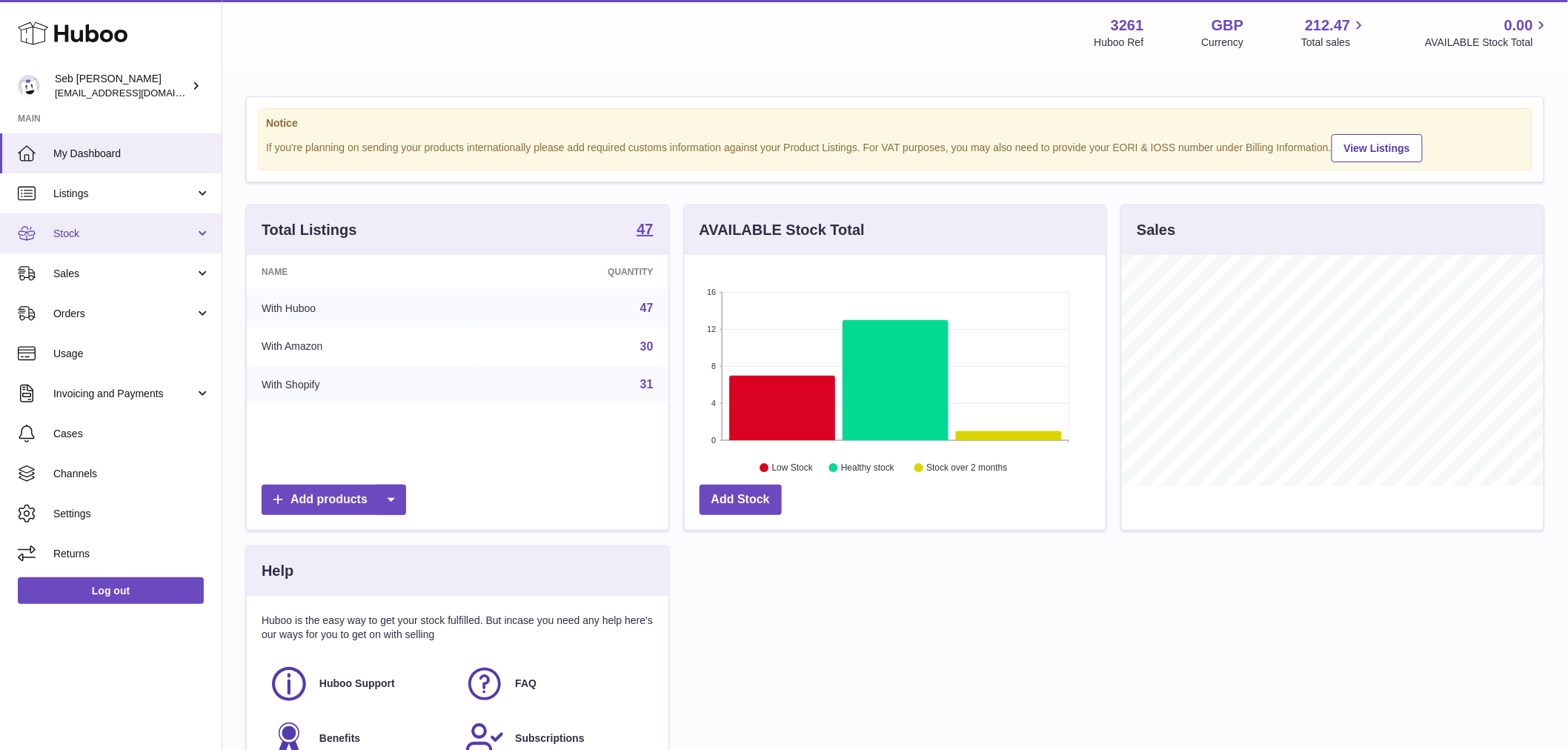
click at [91, 240] on span "Stock" at bounding box center [123, 233] width 141 height 14
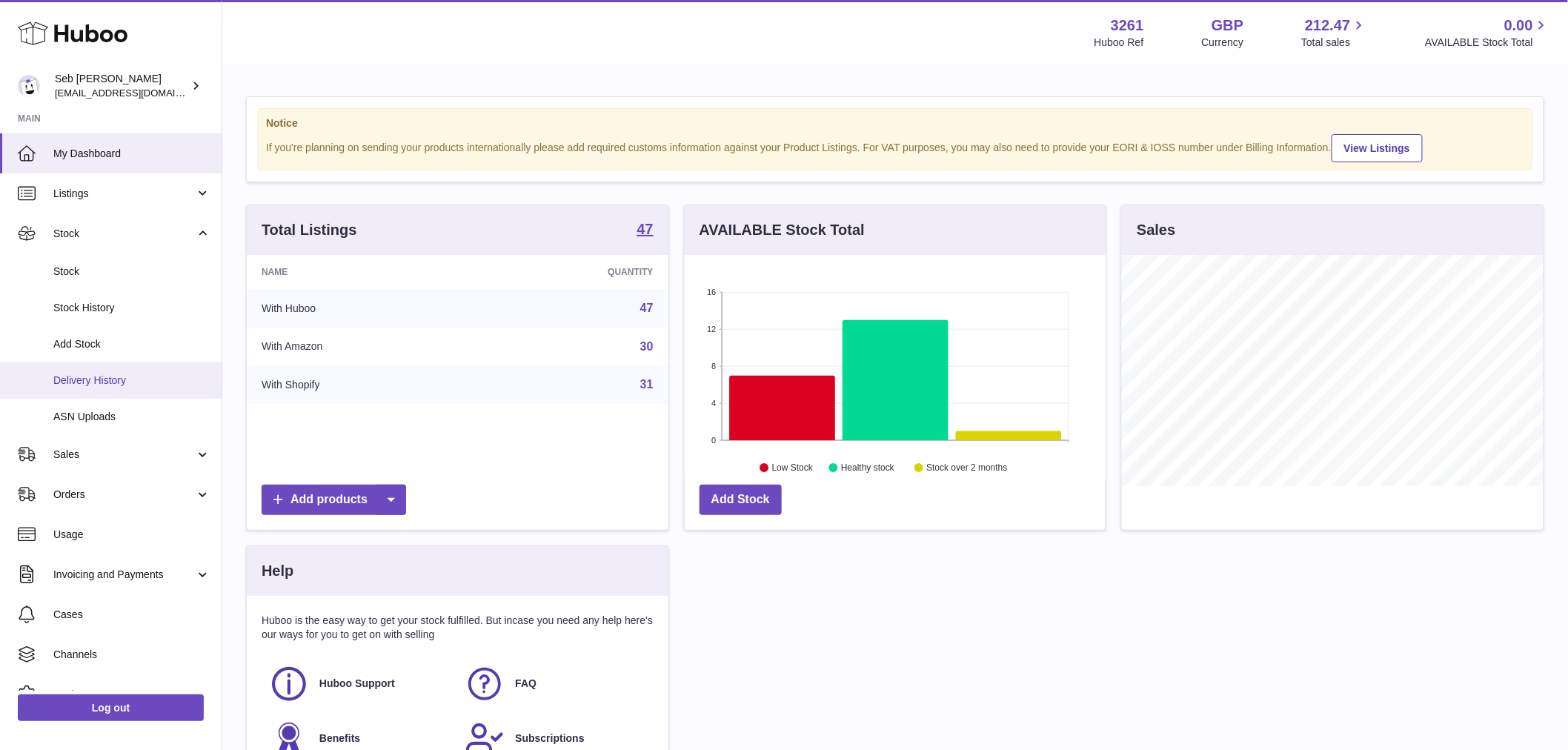
click at [96, 379] on span "Delivery History" at bounding box center [132, 380] width 157 height 14
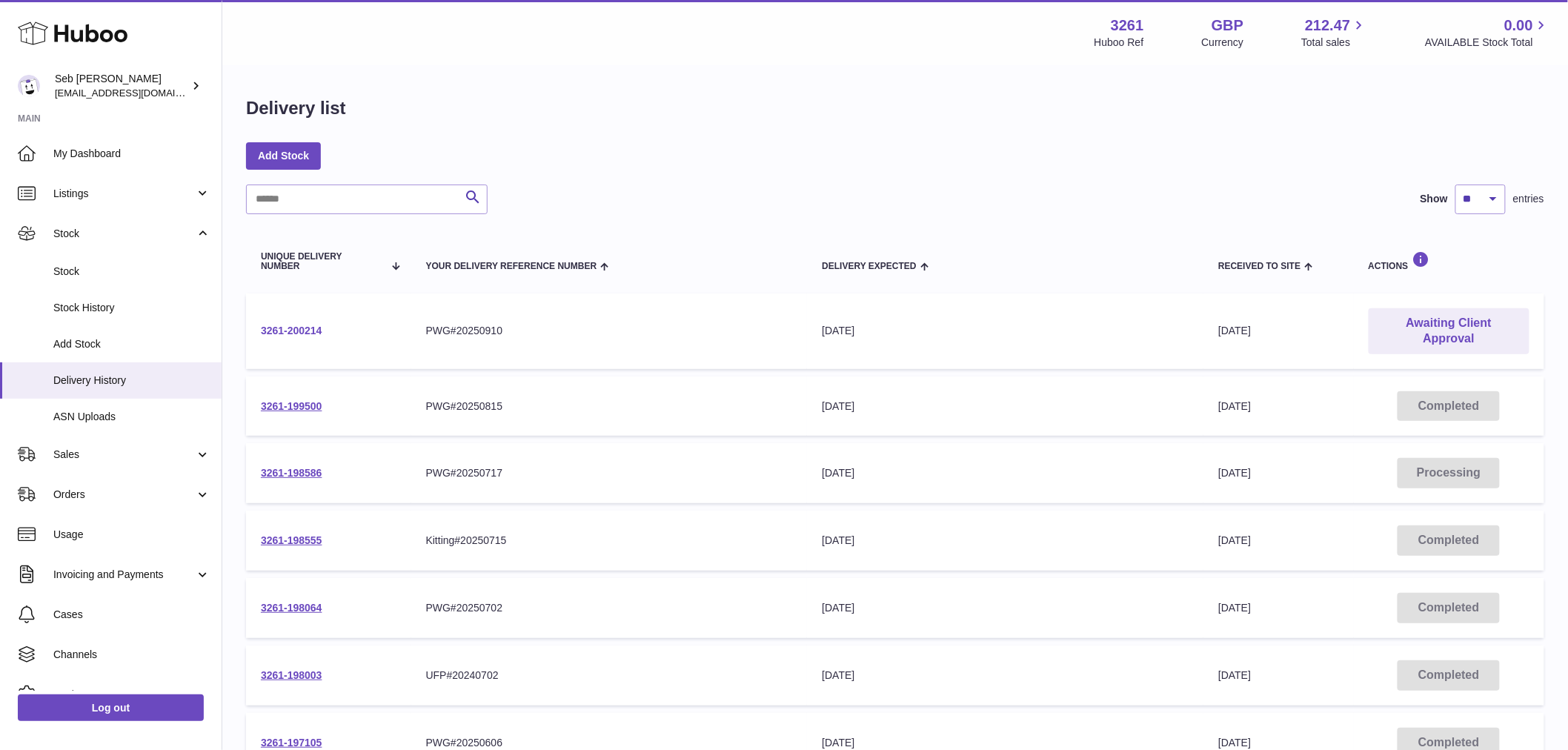
click at [309, 331] on link "3261-200214" at bounding box center [292, 331] width 62 height 12
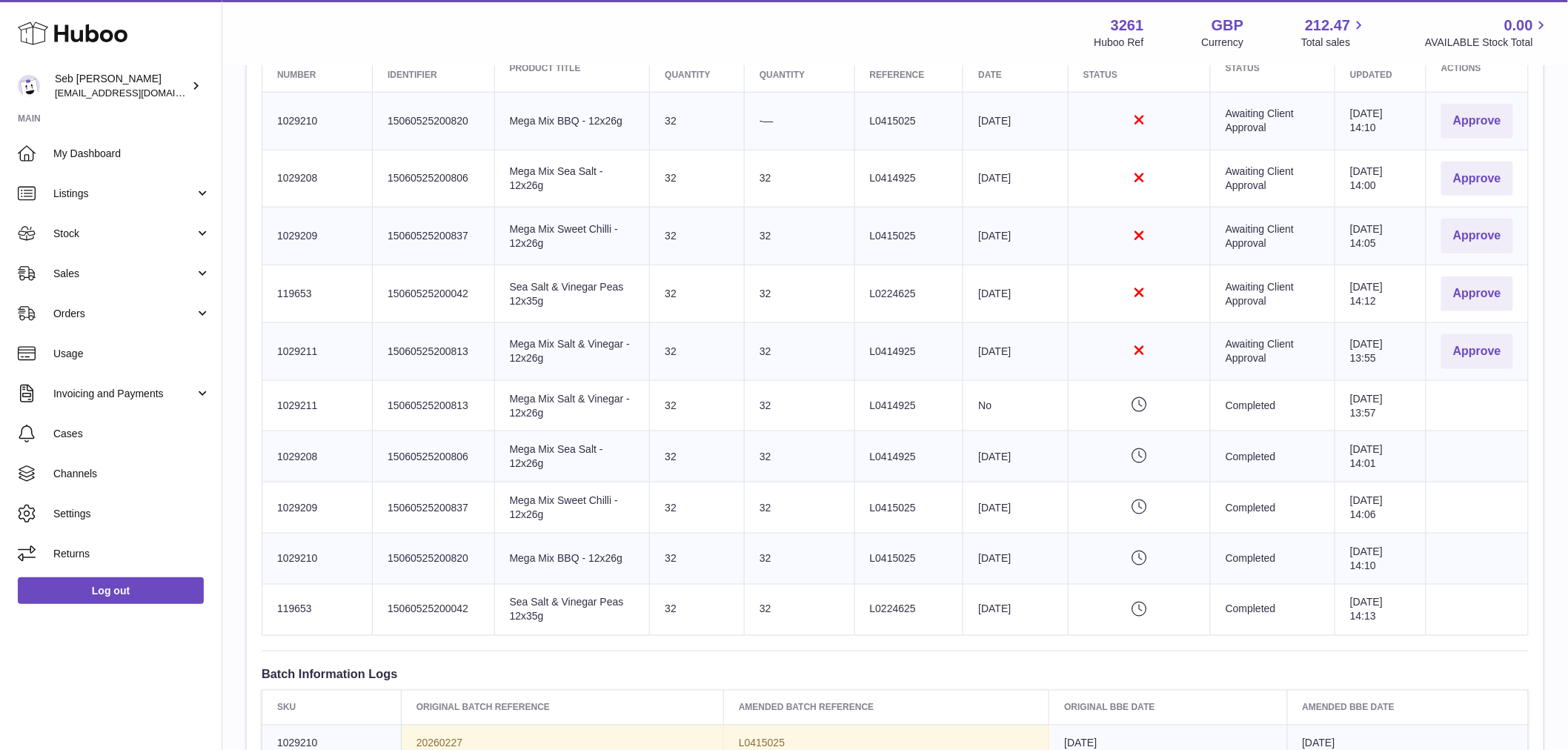
scroll to position [576, 0]
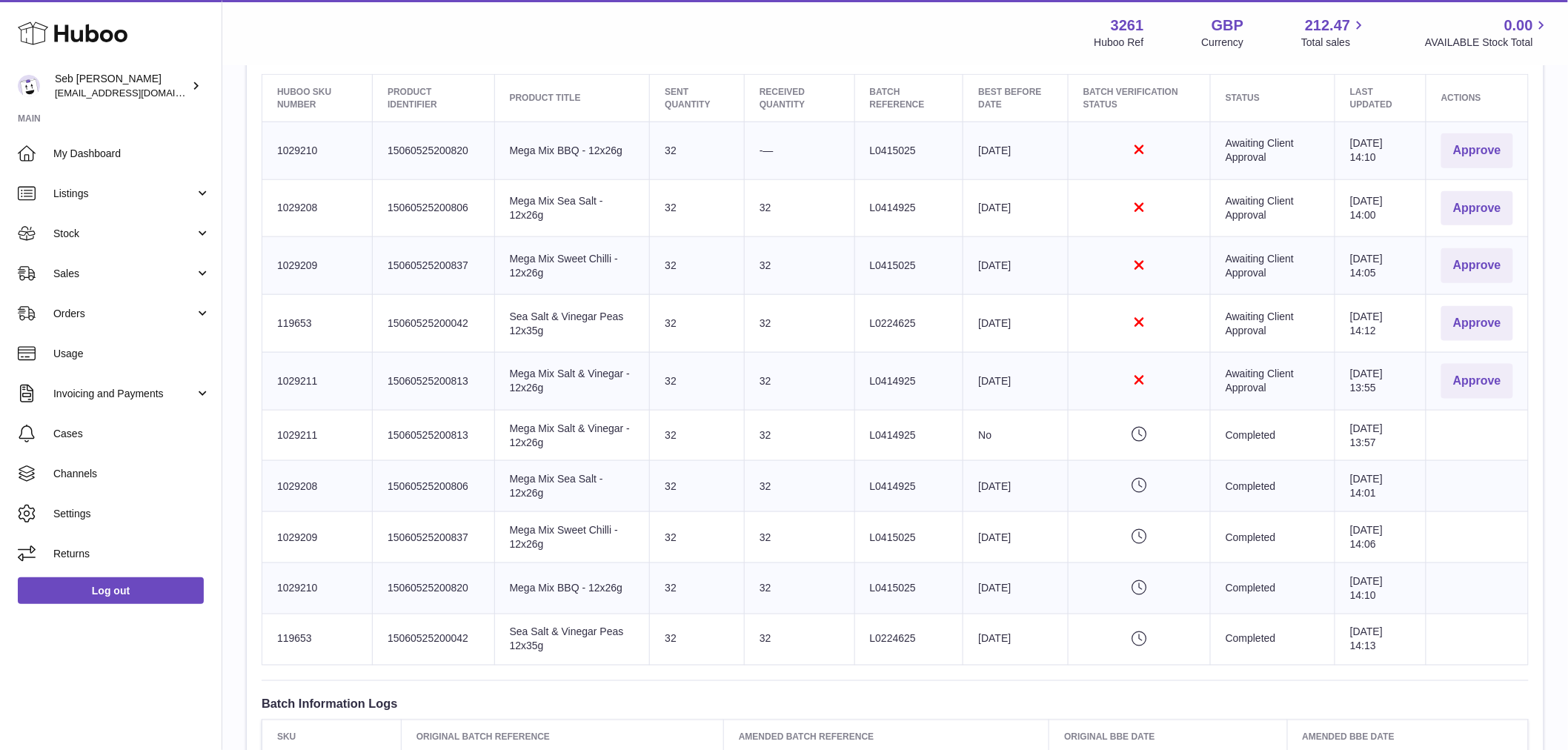
drag, startPoint x: 1126, startPoint y: 441, endPoint x: 1093, endPoint y: 586, distance: 148.7
click at [1126, 445] on td "Pending verification" at bounding box center [1139, 435] width 142 height 51
click at [1092, 588] on icon "Pending verification" at bounding box center [1139, 588] width 112 height 15
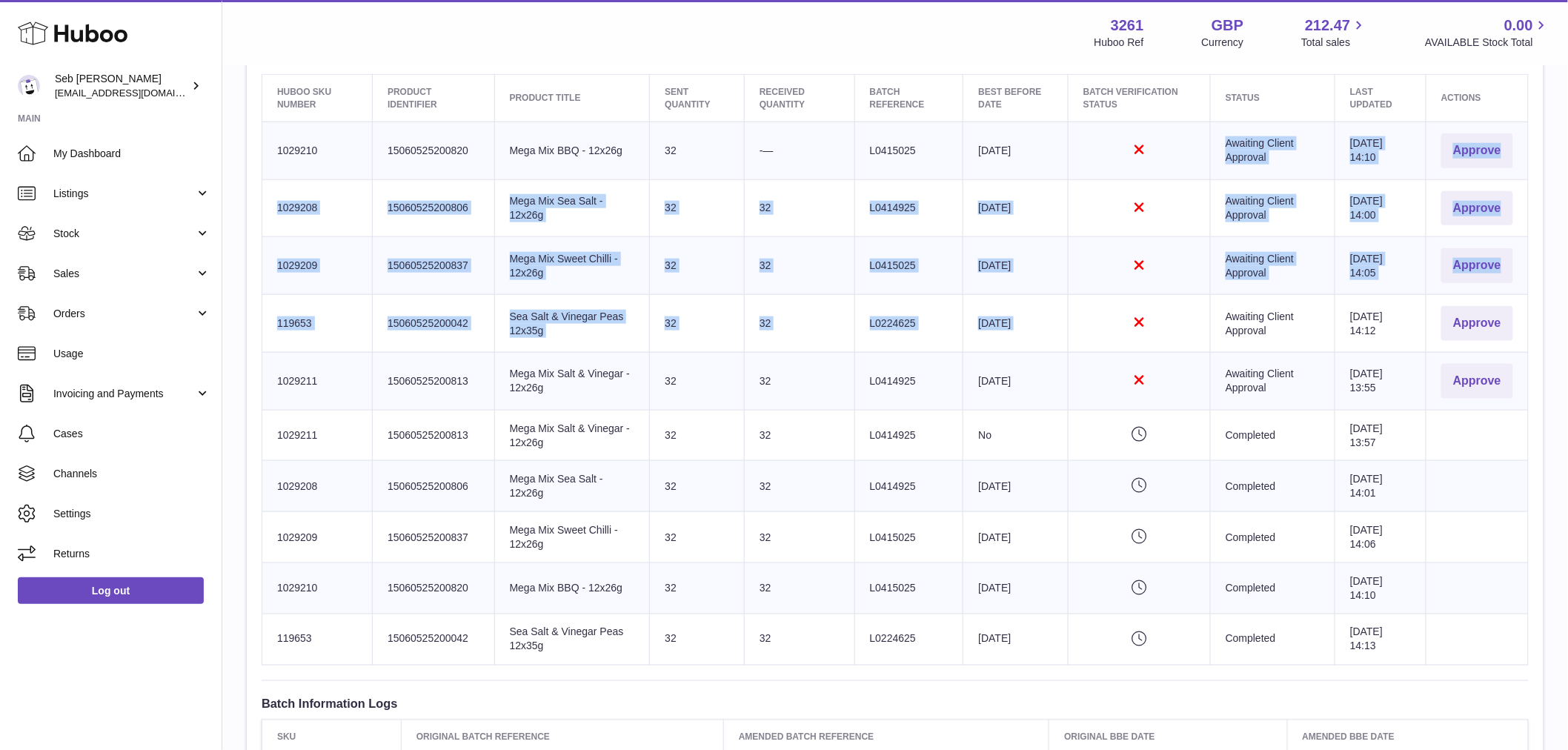
drag, startPoint x: 1149, startPoint y: 130, endPoint x: 1141, endPoint y: 341, distance: 211.2
click at [1141, 341] on tbody "Huboo SKU Number 1029210 Client Identifier 15060525200820 Product title Mega Mi…" at bounding box center [895, 393] width 1266 height 543
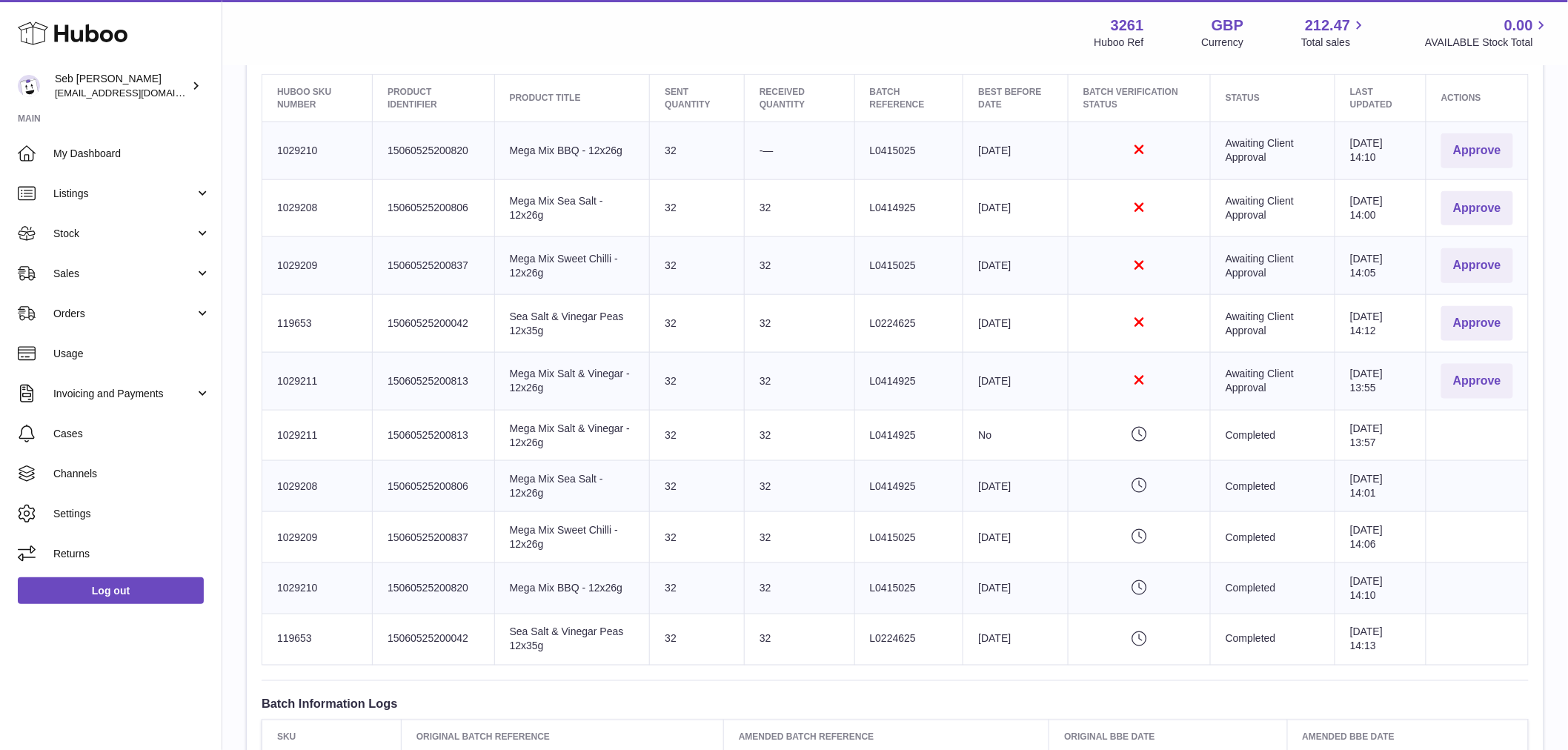
click at [1137, 375] on icon "Rejected" at bounding box center [1139, 380] width 112 height 15
drag, startPoint x: 914, startPoint y: 375, endPoint x: 852, endPoint y: 373, distance: 62.0
click at [855, 373] on td "Batch Reference L0414925" at bounding box center [909, 380] width 109 height 57
click at [875, 370] on td "Batch Reference L0414925" at bounding box center [909, 380] width 109 height 57
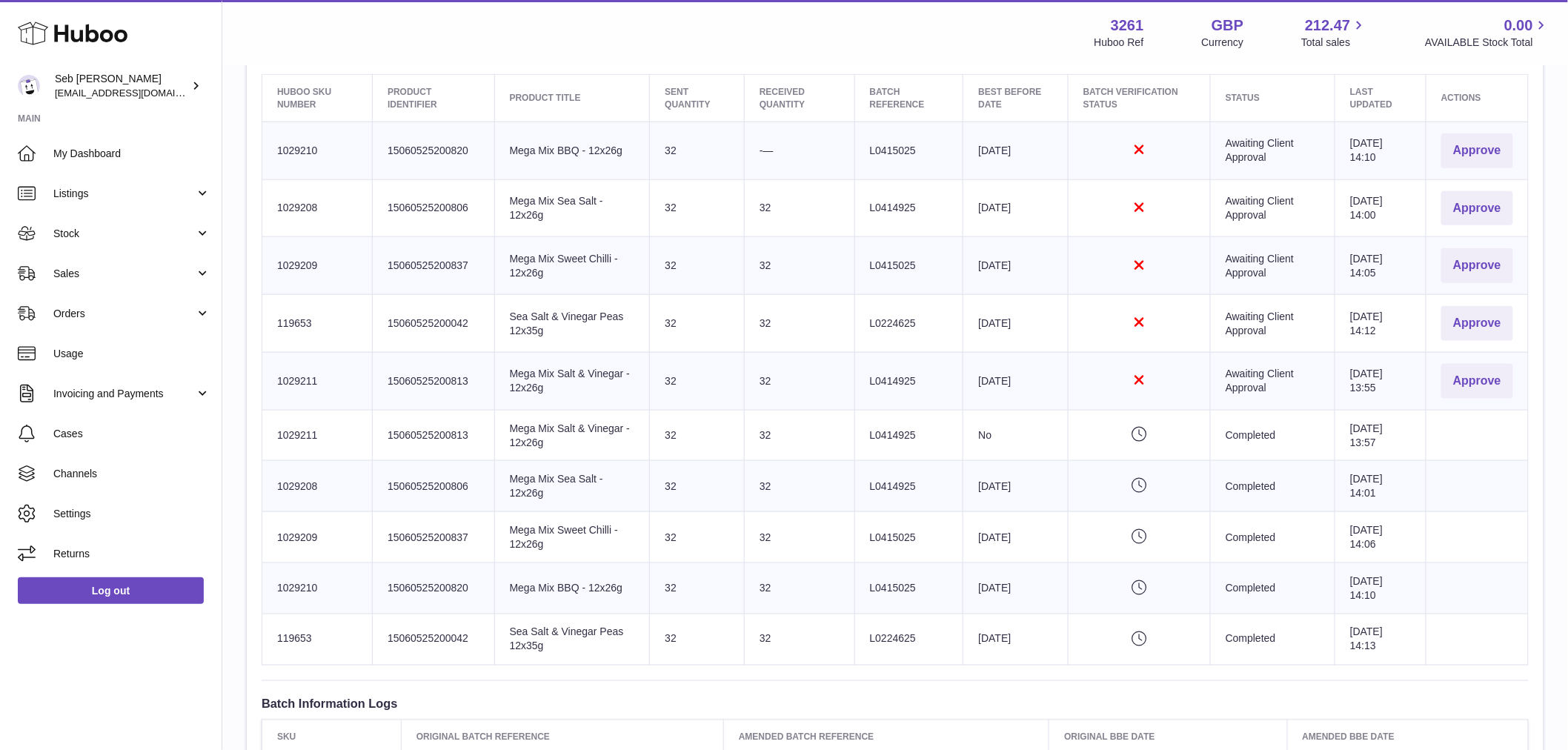
click at [729, 107] on th "Sent Quantity" at bounding box center [697, 98] width 95 height 47
click at [291, 635] on td "Huboo SKU Number 119653" at bounding box center [317, 639] width 111 height 51
copy td "119653"
click at [655, 636] on td "Sent Quantity 32" at bounding box center [697, 639] width 95 height 51
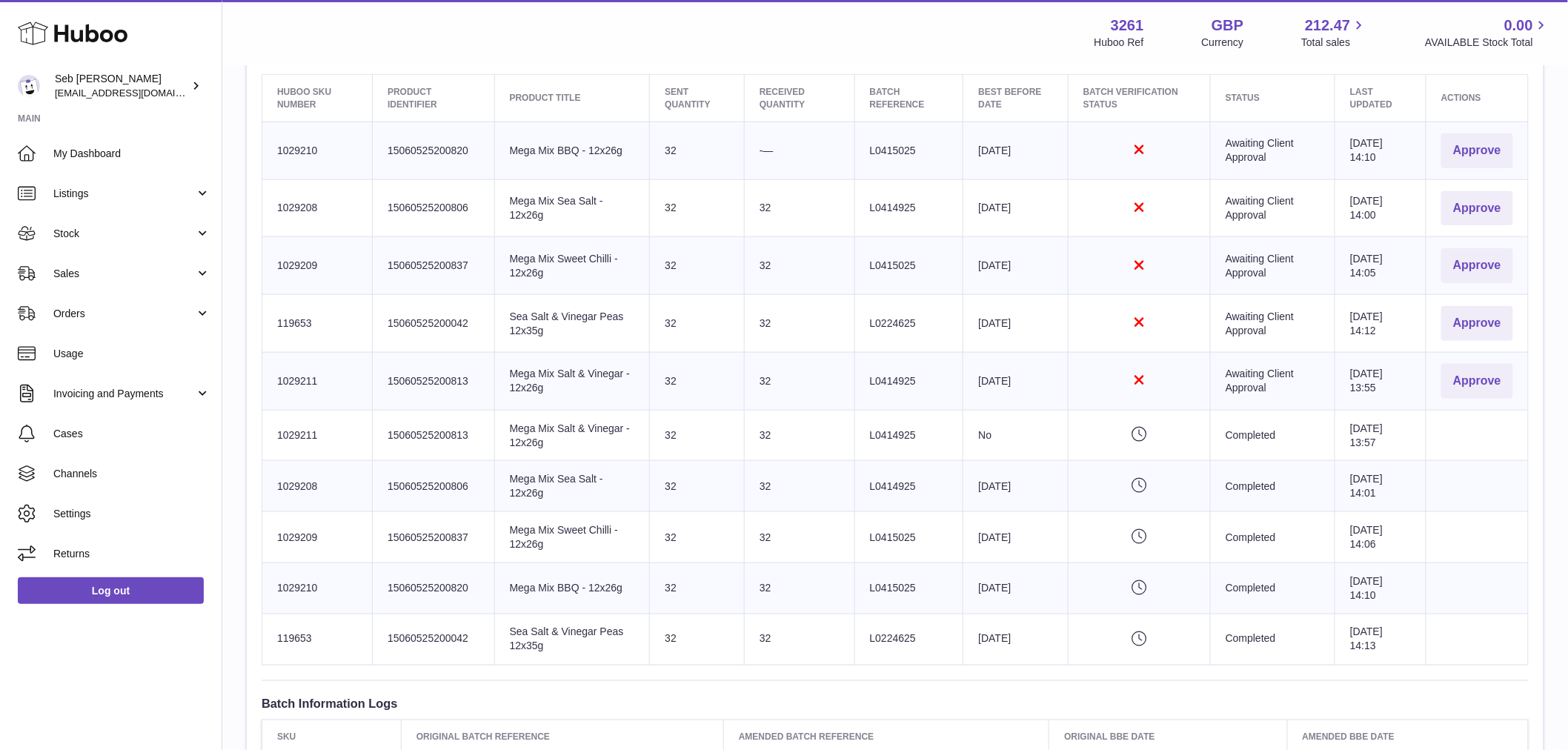
click at [658, 639] on td "Sent Quantity 32" at bounding box center [697, 639] width 95 height 51
click at [662, 643] on td "Sent Quantity 32" at bounding box center [697, 639] width 95 height 51
click at [663, 646] on td "Sent Quantity 32" at bounding box center [697, 639] width 95 height 51
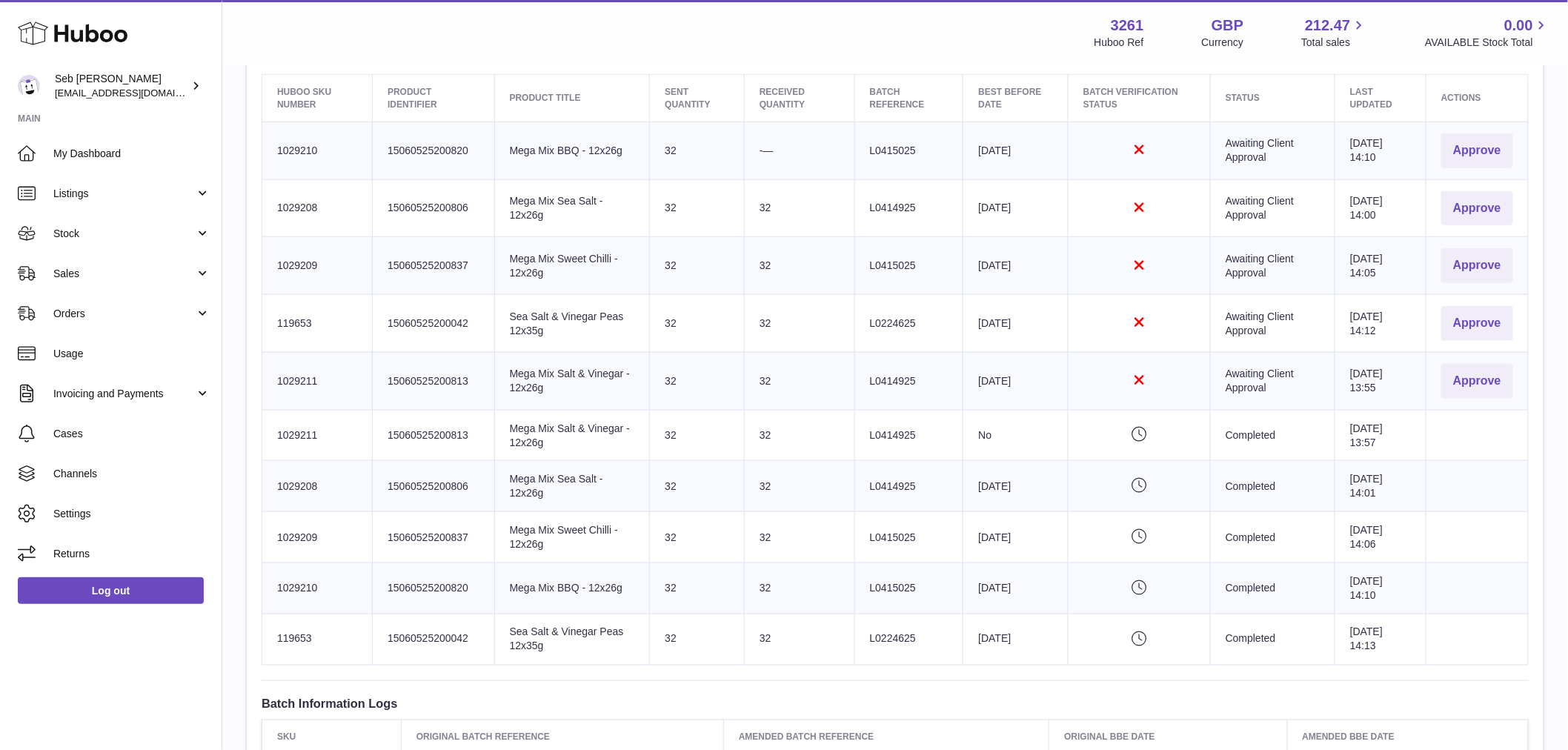
click at [669, 649] on td "Sent Quantity 32" at bounding box center [697, 639] width 95 height 51
click at [667, 652] on td "Sent Quantity 32" at bounding box center [697, 639] width 95 height 51
drag, startPoint x: 664, startPoint y: 649, endPoint x: 663, endPoint y: 634, distance: 15.0
click at [663, 646] on td "Sent Quantity 32" at bounding box center [697, 639] width 95 height 51
click at [99, 236] on span "Stock" at bounding box center [123, 233] width 141 height 14
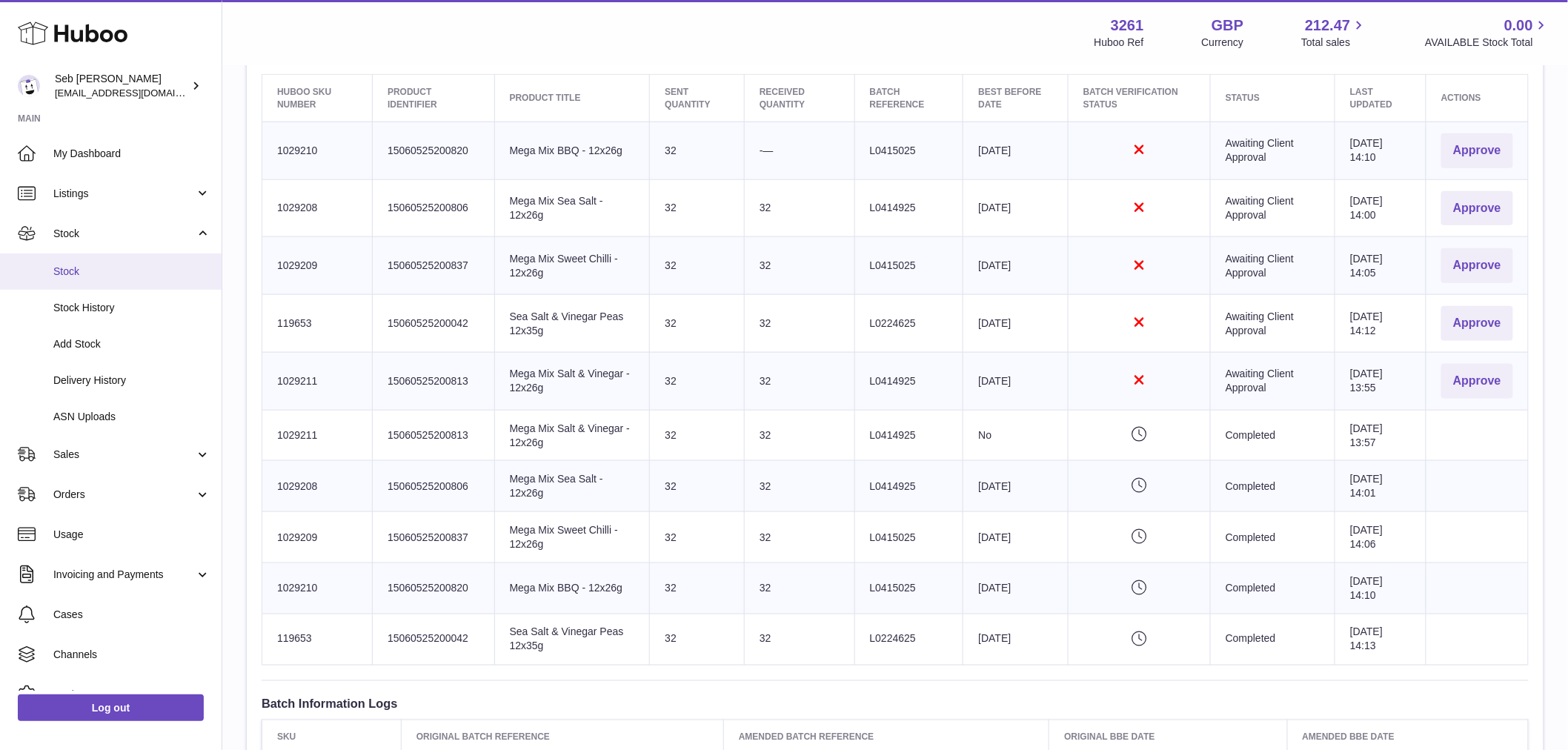
click at [92, 265] on span "Stock" at bounding box center [132, 271] width 157 height 14
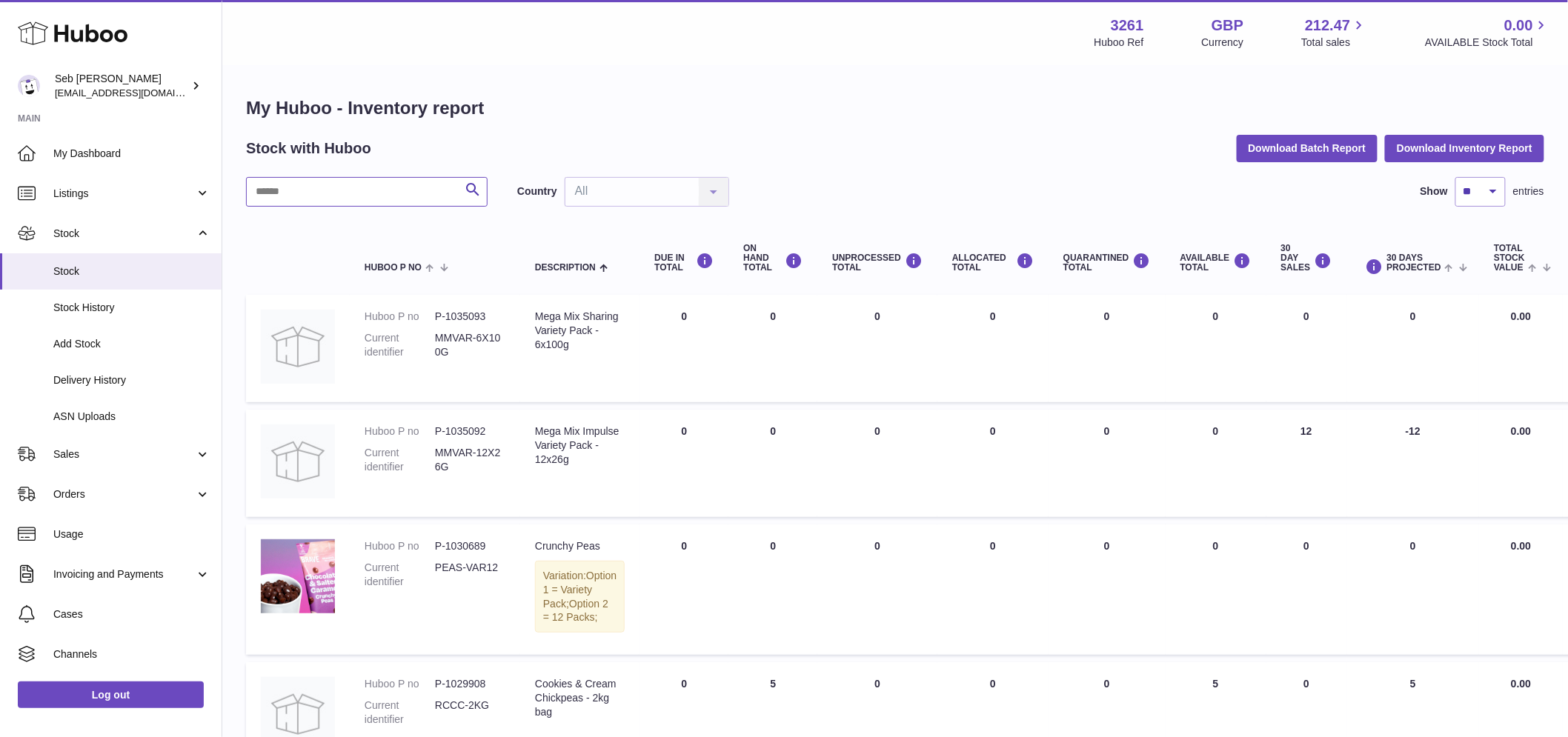
paste input "******"
type input "******"
